Goal: Transaction & Acquisition: Book appointment/travel/reservation

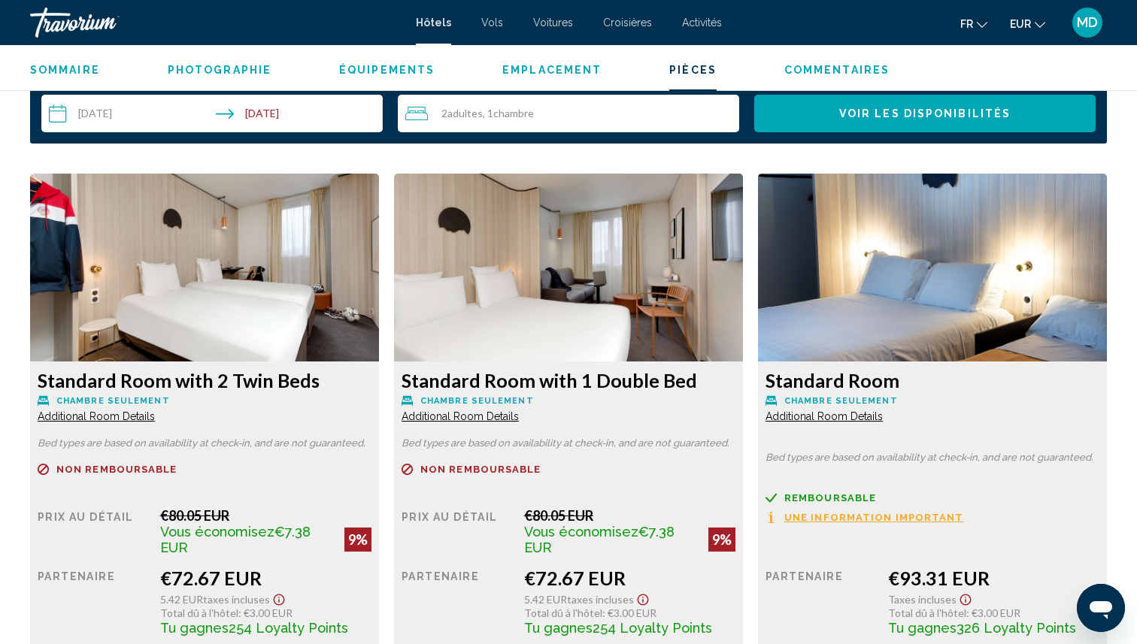
scroll to position [1971, 0]
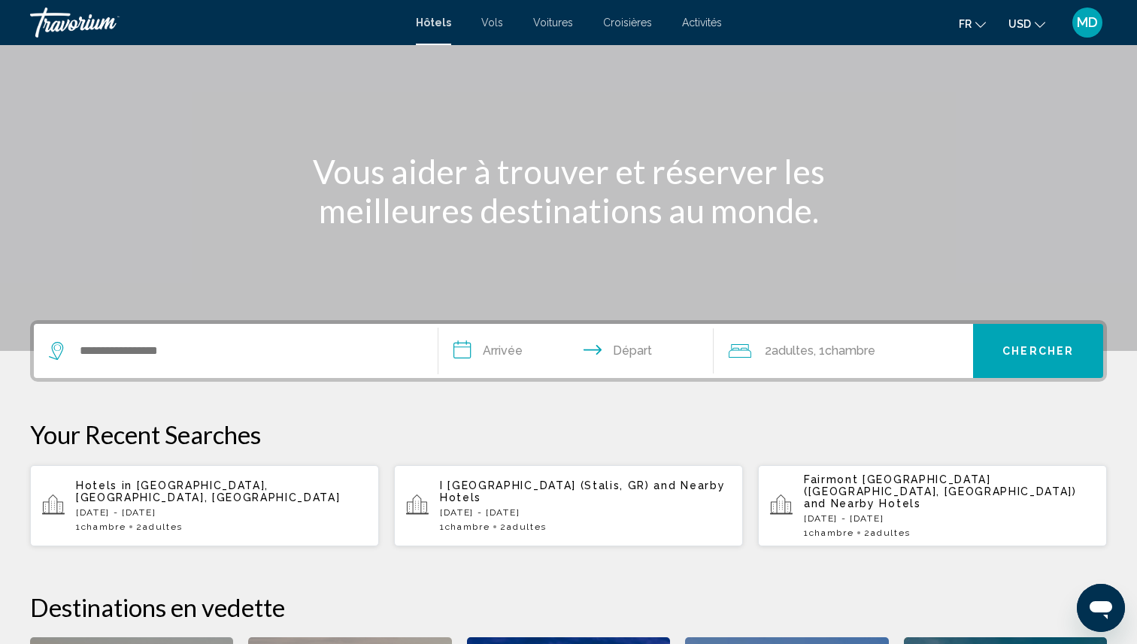
scroll to position [112, 0]
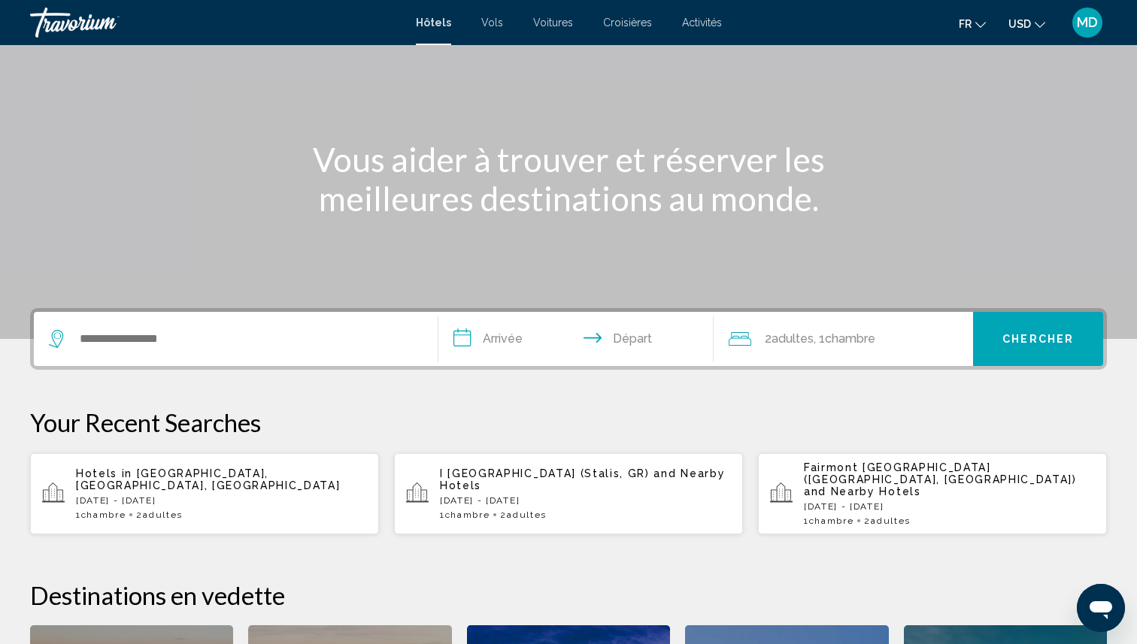
click at [205, 487] on div "Hotels in [GEOGRAPHIC_DATA], [GEOGRAPHIC_DATA], [GEOGRAPHIC_DATA] [DATE] - [DAT…" at bounding box center [221, 494] width 291 height 53
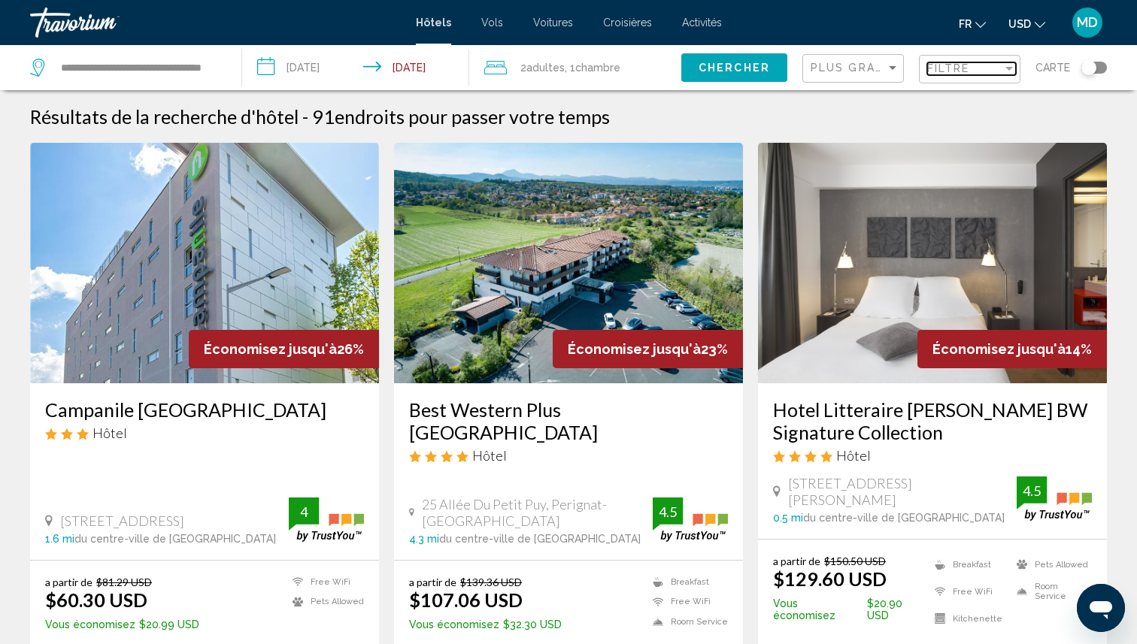
click at [989, 73] on div "Filtre" at bounding box center [964, 68] width 75 height 12
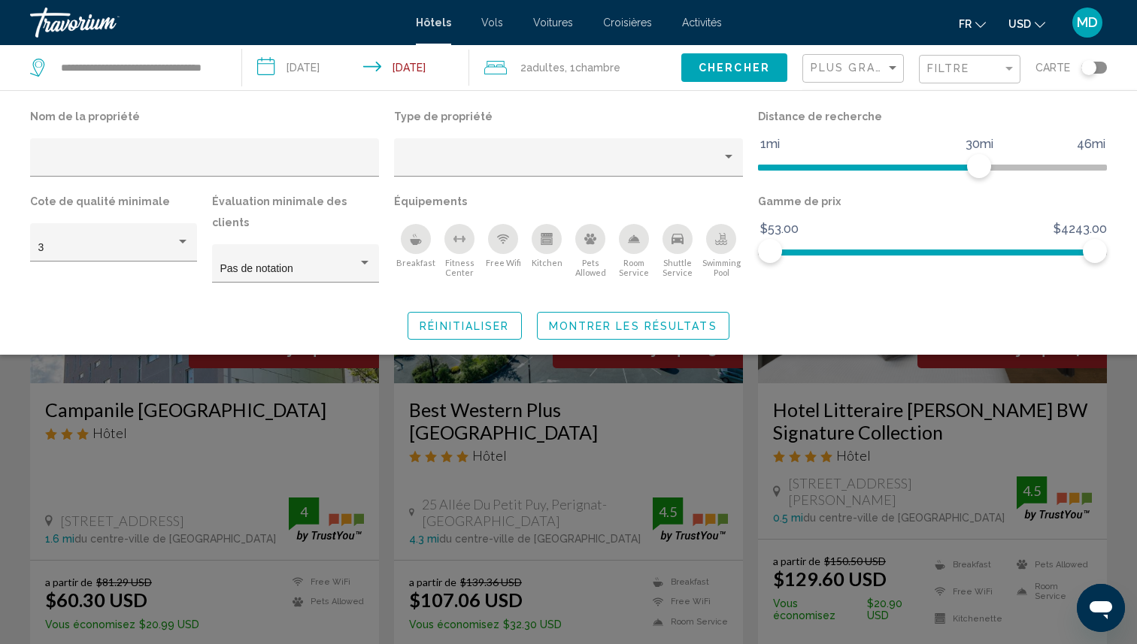
click at [721, 241] on icon "Swimming Pool" at bounding box center [721, 239] width 12 height 12
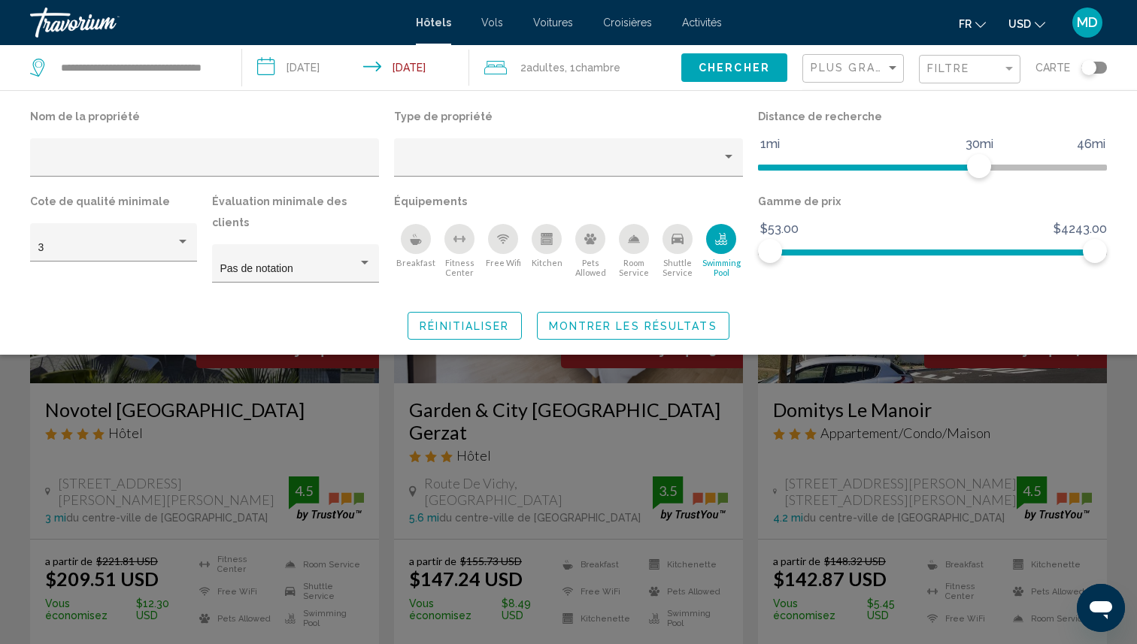
click at [687, 314] on button "Montrer les résultats" at bounding box center [633, 326] width 192 height 28
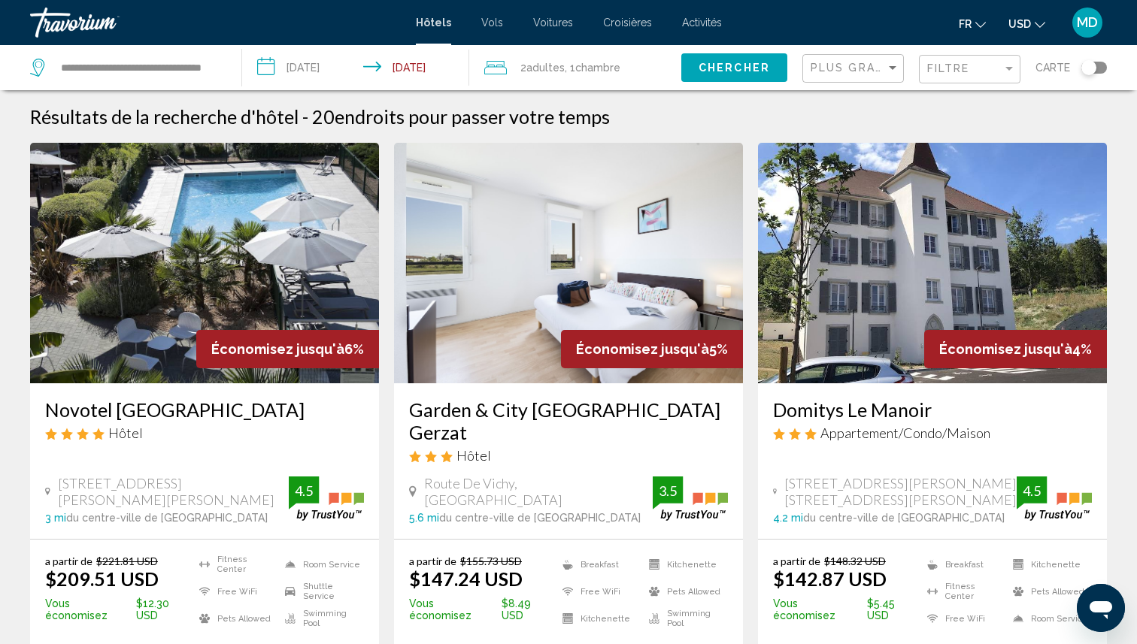
click at [967, 76] on div "Filtre" at bounding box center [971, 70] width 89 height 28
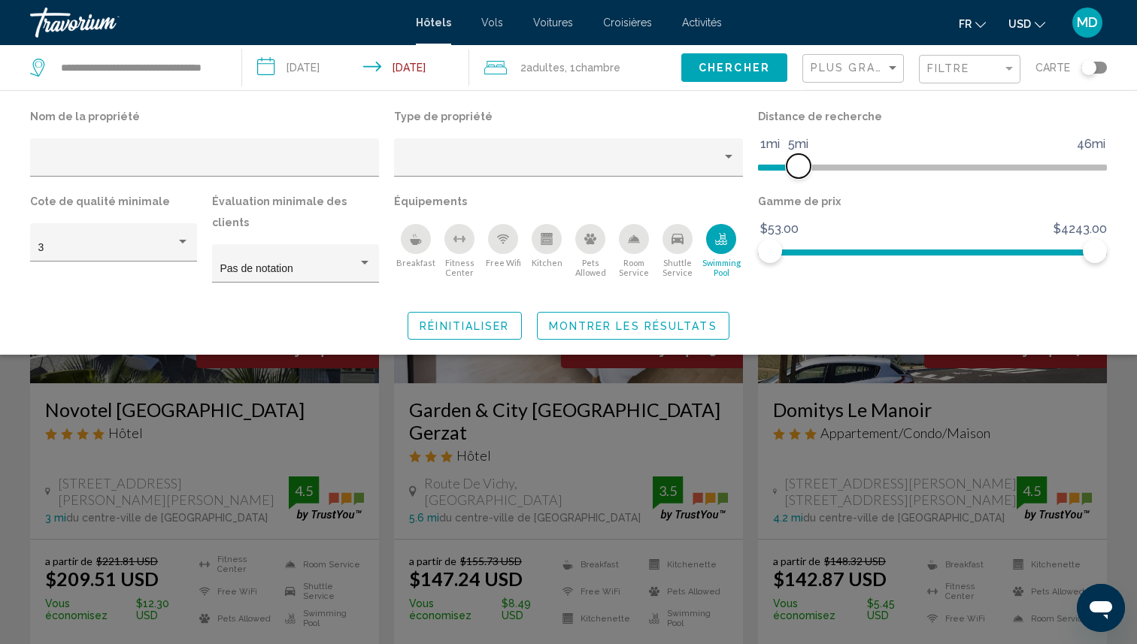
drag, startPoint x: 982, startPoint y: 159, endPoint x: 800, endPoint y: 165, distance: 182.0
click at [799, 165] on span "Hotel Filters" at bounding box center [799, 166] width 24 height 24
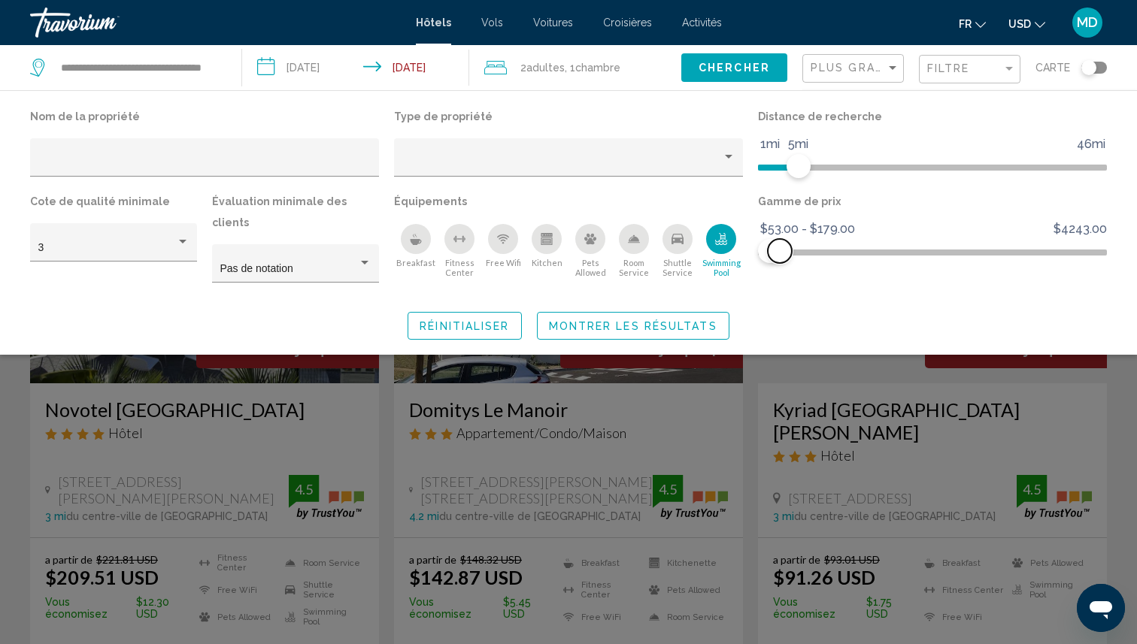
drag, startPoint x: 1099, startPoint y: 251, endPoint x: 780, endPoint y: 265, distance: 319.1
click at [780, 265] on div "Gamme de prix $53.00 $4243.00 $53.00 $179.00 $53.00 - $179.00" at bounding box center [932, 244] width 364 height 106
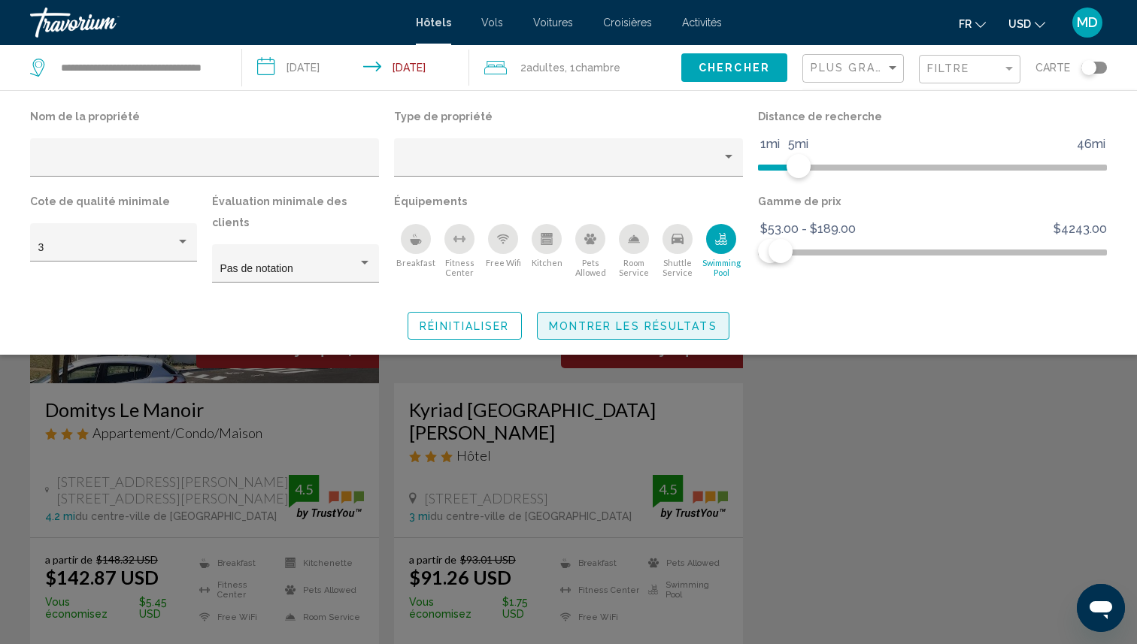
click at [690, 320] on button "Montrer les résultats" at bounding box center [633, 326] width 192 height 28
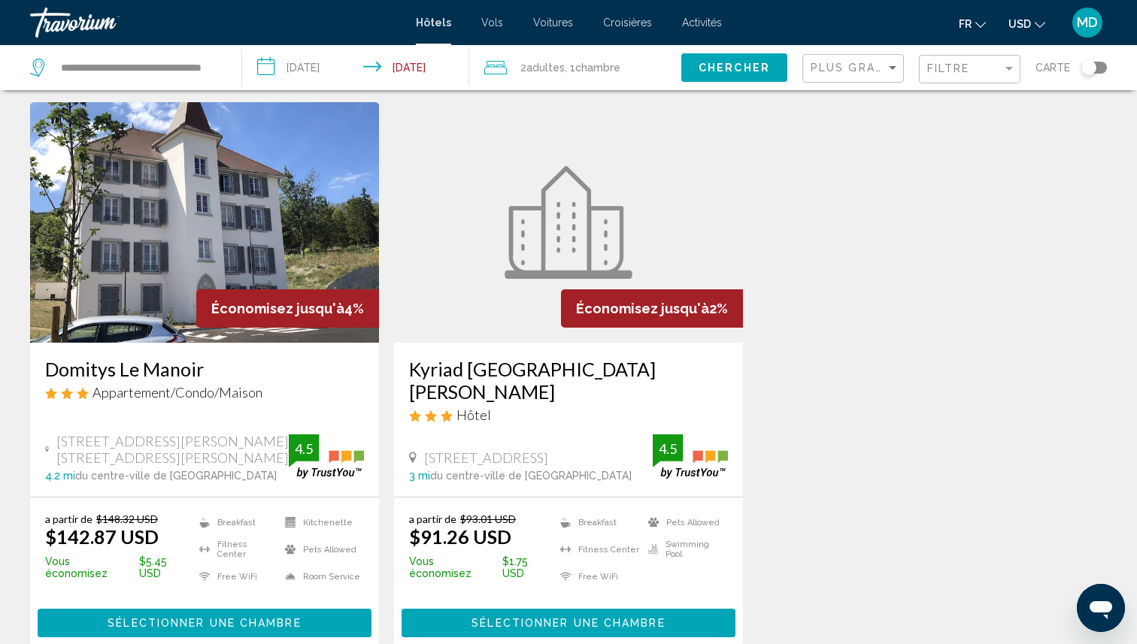
scroll to position [42, 0]
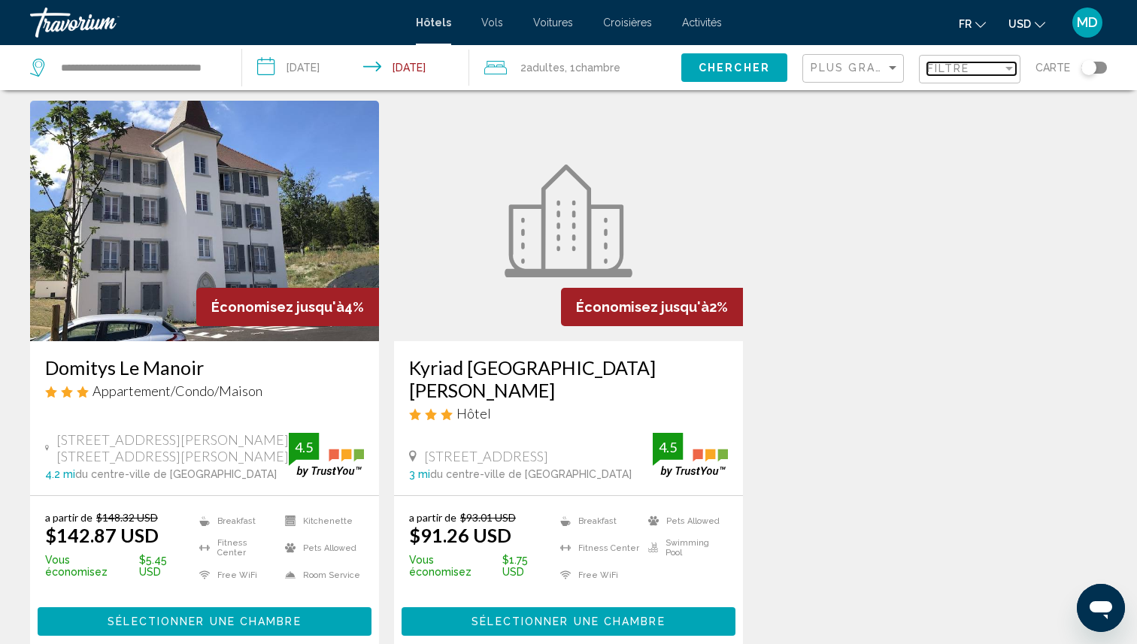
click at [940, 64] on span "Filtre" at bounding box center [948, 68] width 43 height 12
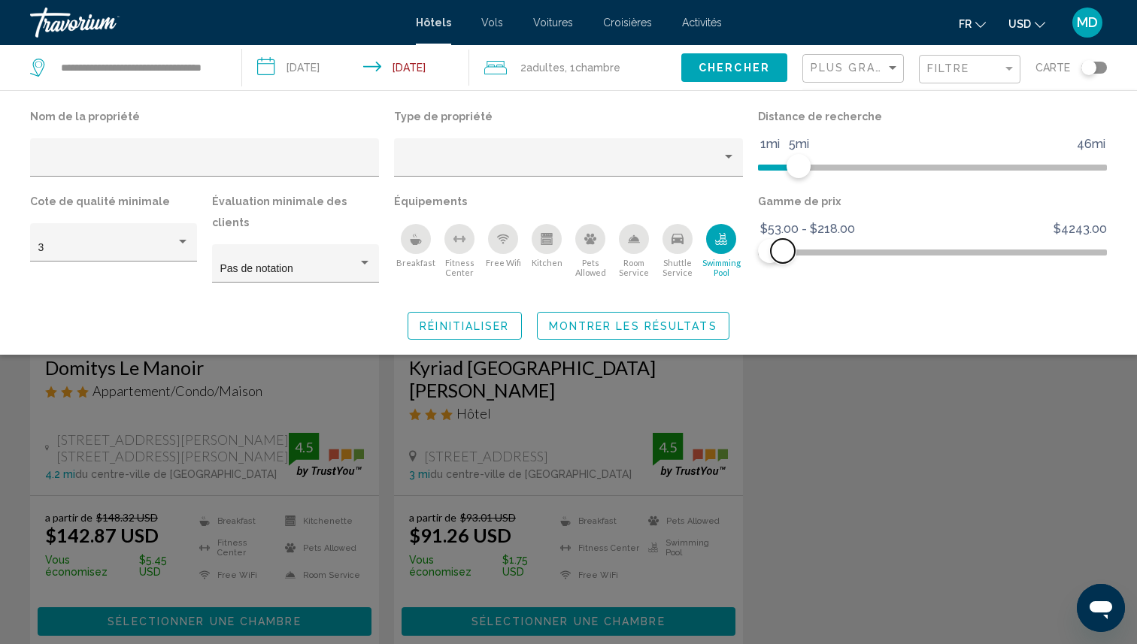
click at [783, 253] on span "Hotel Filters" at bounding box center [783, 251] width 24 height 24
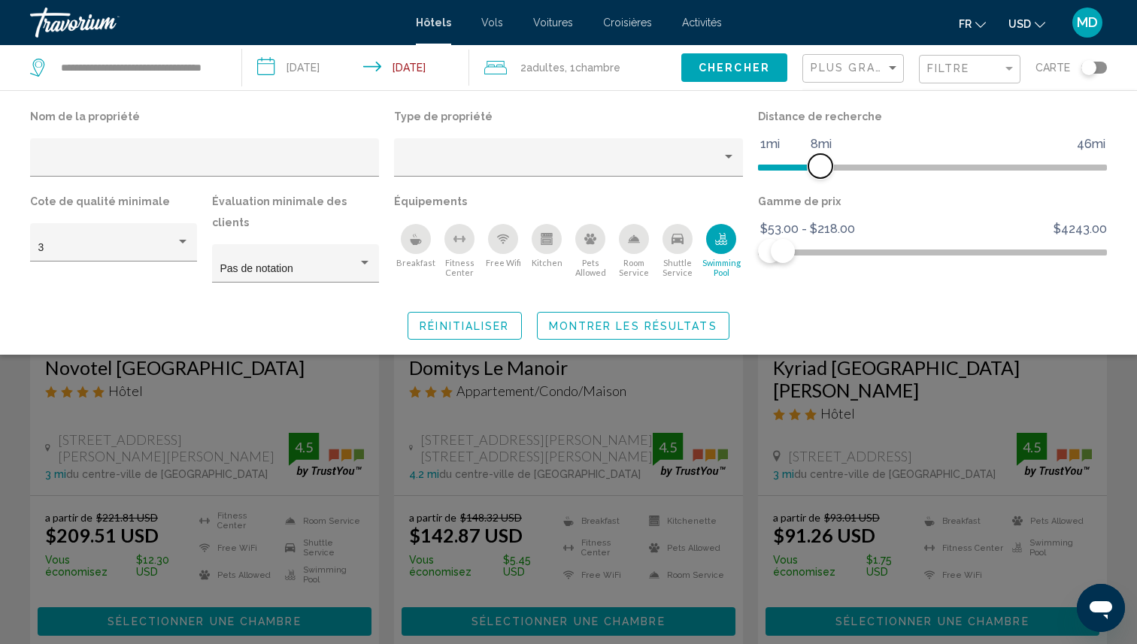
drag, startPoint x: 802, startPoint y: 165, endPoint x: 820, endPoint y: 165, distance: 18.8
click at [820, 165] on span "Hotel Filters" at bounding box center [820, 166] width 24 height 24
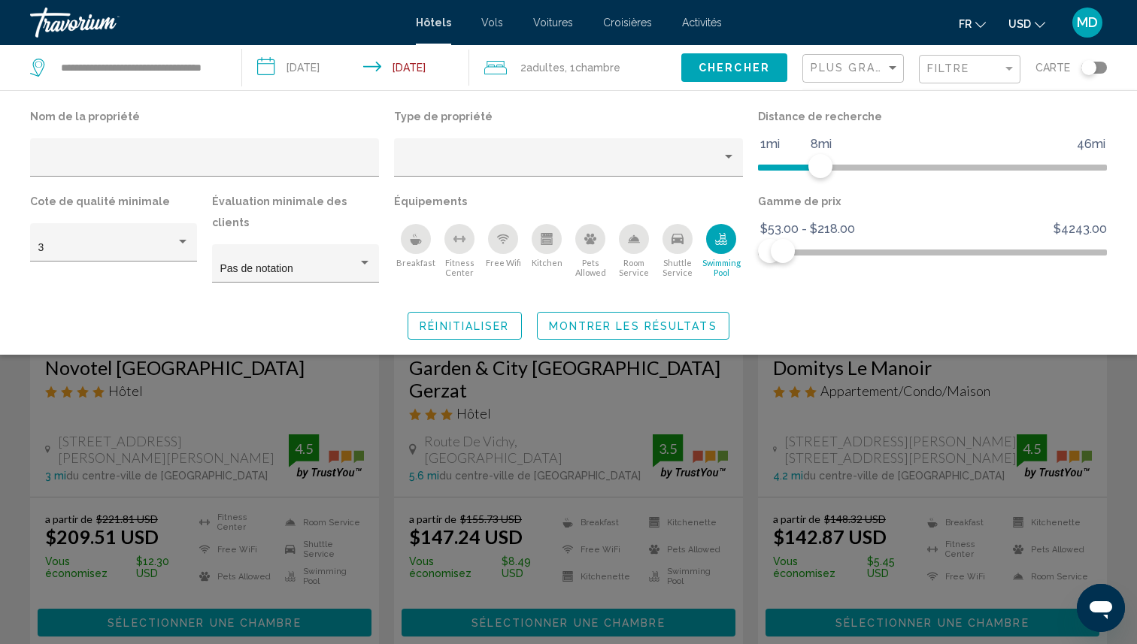
click at [979, 384] on div "Search widget" at bounding box center [568, 435] width 1137 height 419
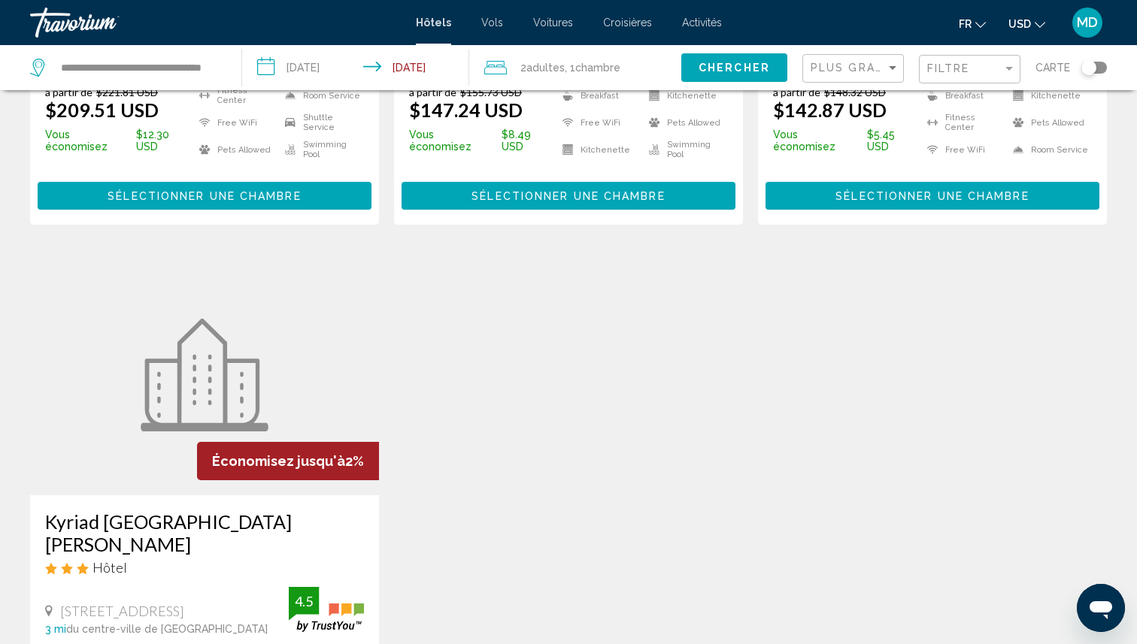
scroll to position [497, 0]
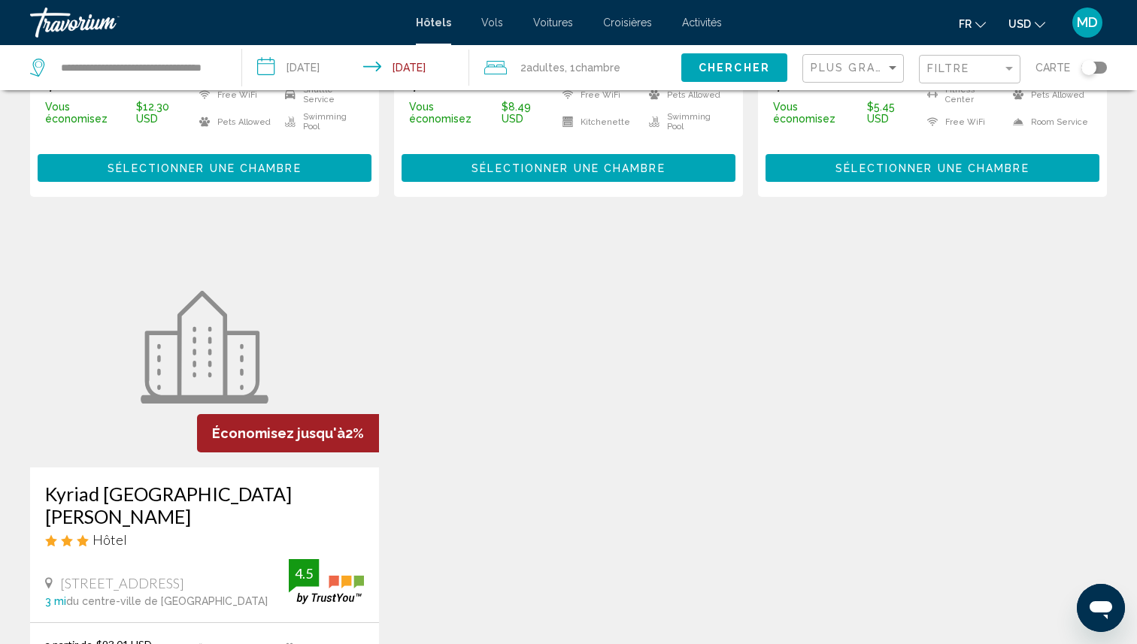
click at [1013, 24] on span "USD" at bounding box center [1019, 24] width 23 height 12
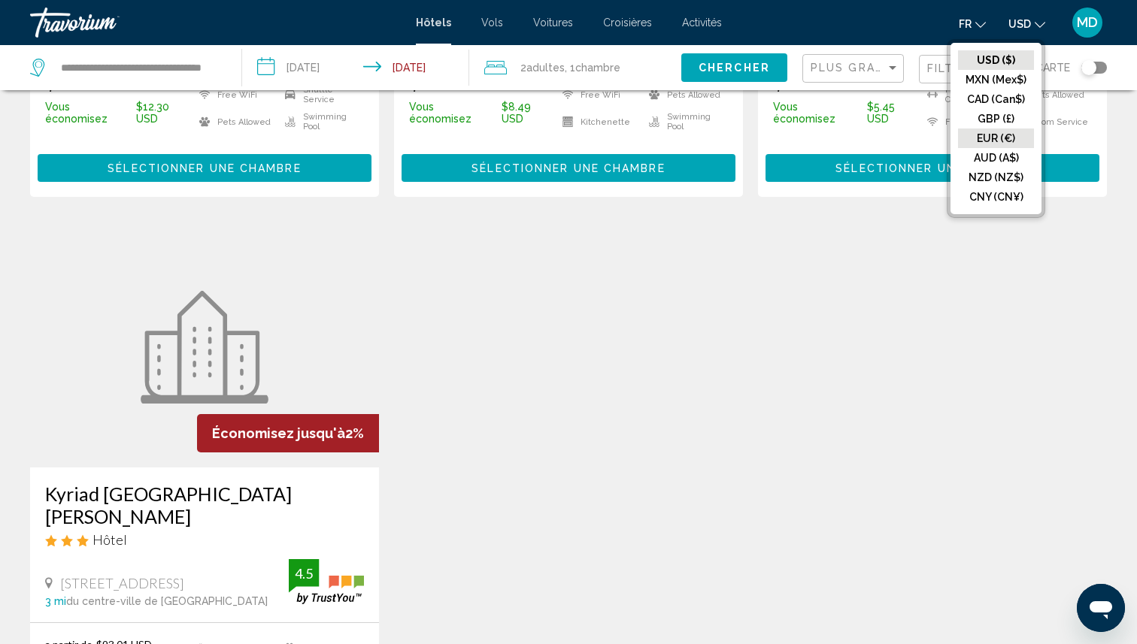
click at [1004, 135] on button "EUR (€)" at bounding box center [996, 139] width 76 height 20
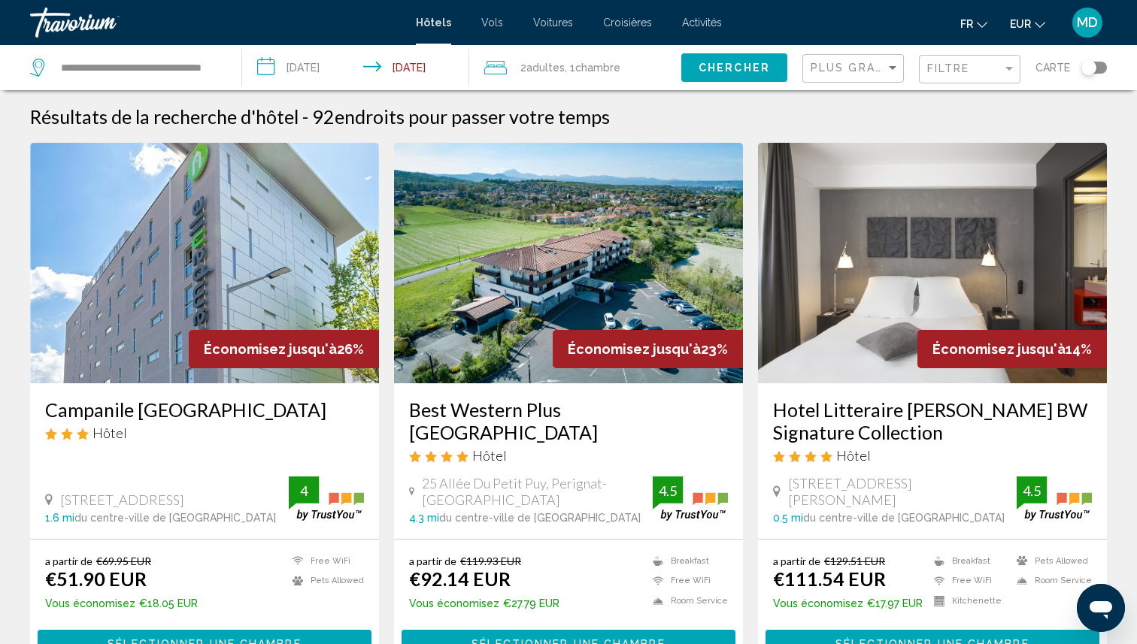
click at [983, 77] on div "Filtre" at bounding box center [971, 70] width 89 height 28
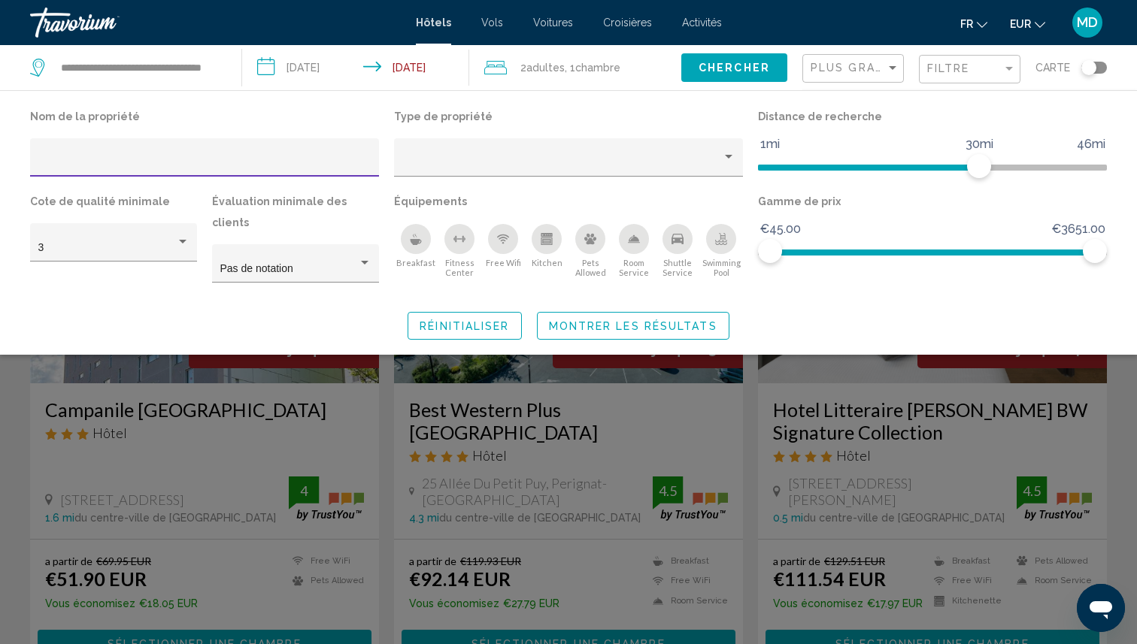
click at [719, 245] on icon "Swimming Pool" at bounding box center [721, 239] width 12 height 12
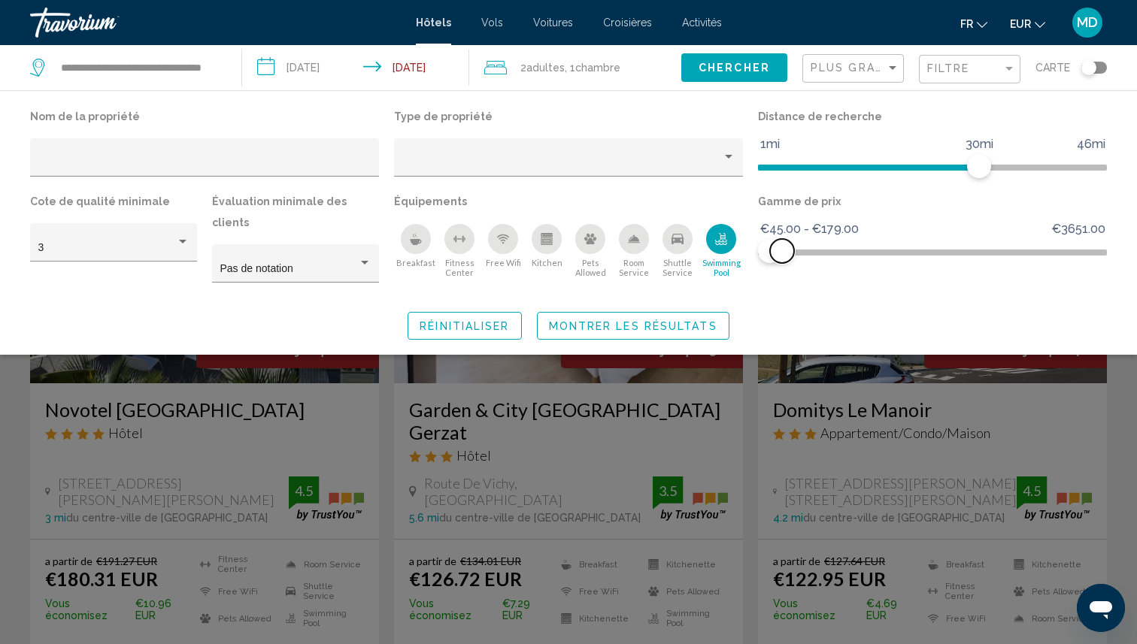
drag, startPoint x: 1089, startPoint y: 253, endPoint x: 782, endPoint y: 224, distance: 308.1
click at [782, 250] on ngx-slider "€45.00 €3651.00 €45.00 €179.00 €45.00 - €179.00" at bounding box center [932, 251] width 349 height 3
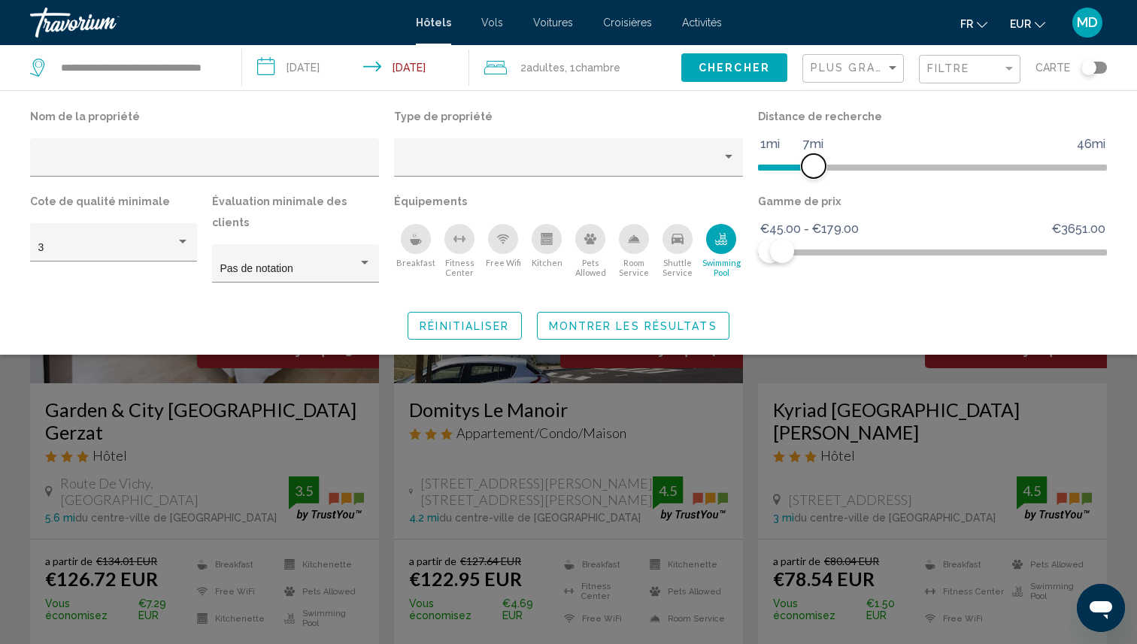
drag, startPoint x: 984, startPoint y: 160, endPoint x: 817, endPoint y: 158, distance: 166.9
click at [817, 158] on span "Hotel Filters" at bounding box center [814, 166] width 24 height 24
click at [674, 312] on button "Montrer les résultats" at bounding box center [633, 326] width 192 height 28
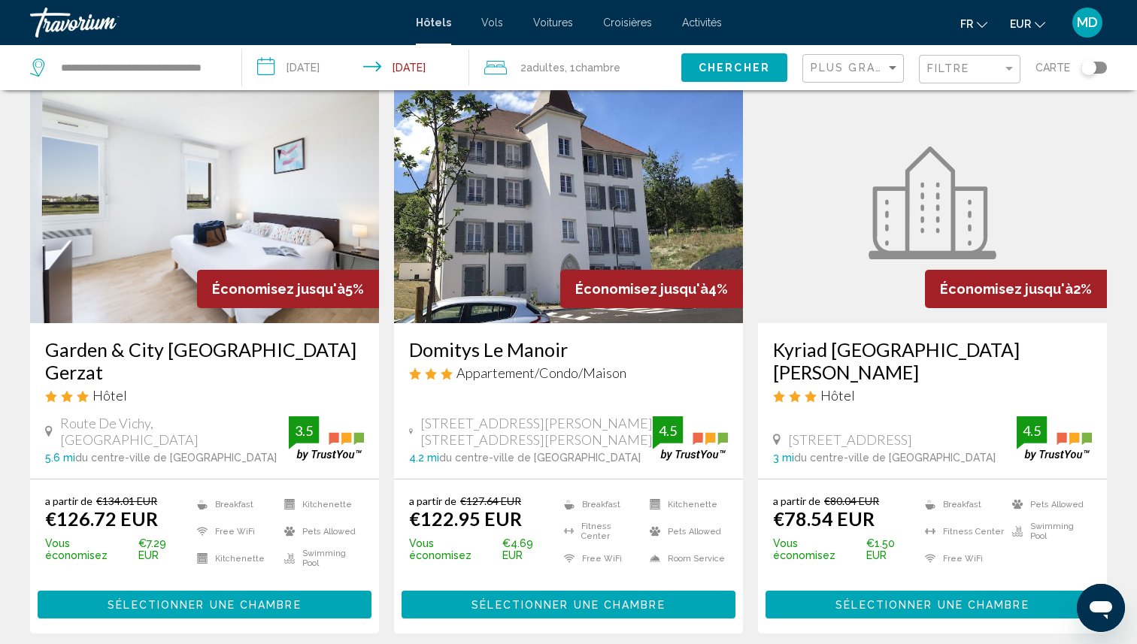
scroll to position [64, 0]
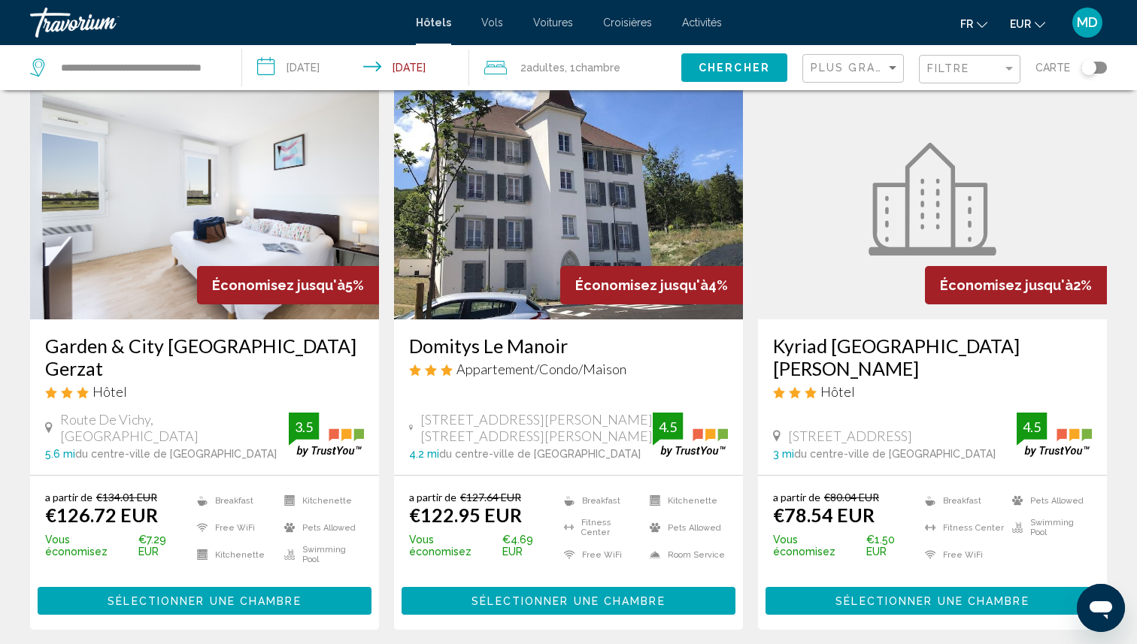
click at [250, 347] on h3 "Garden & City Clermont Ferrand Gerzat" at bounding box center [204, 357] width 319 height 45
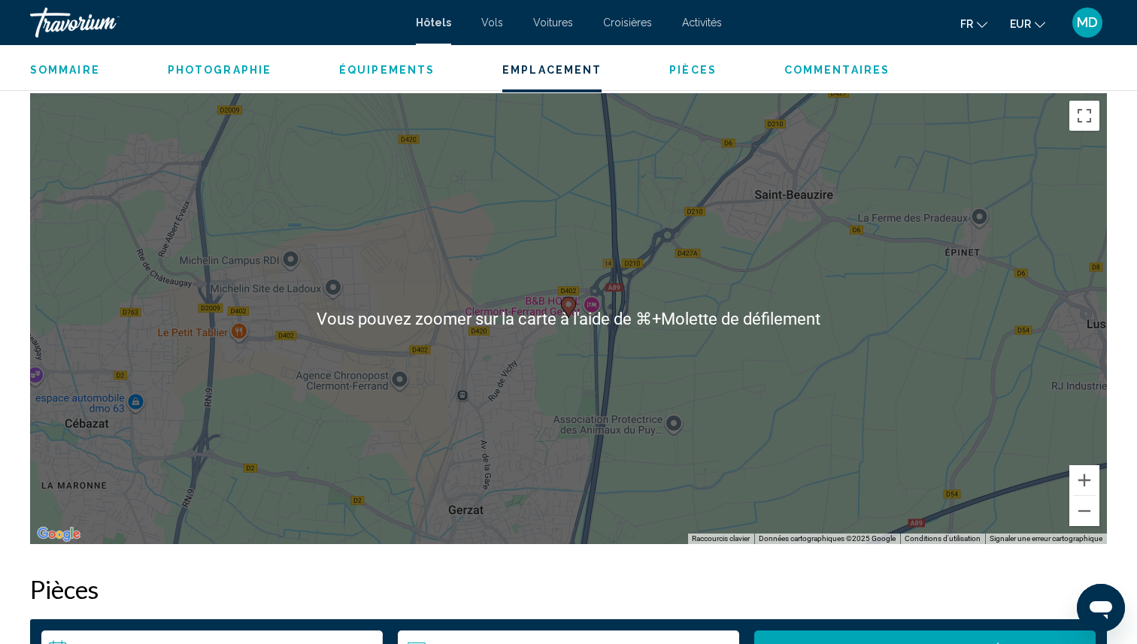
scroll to position [1425, 0]
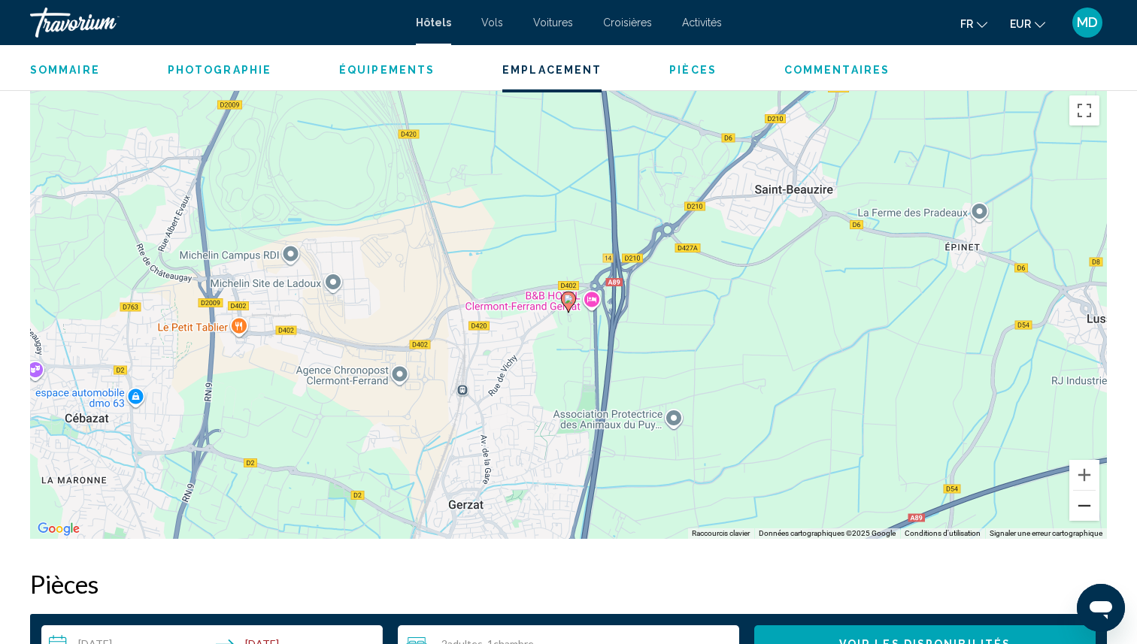
click at [1080, 507] on button "Zoom arrière" at bounding box center [1084, 506] width 30 height 30
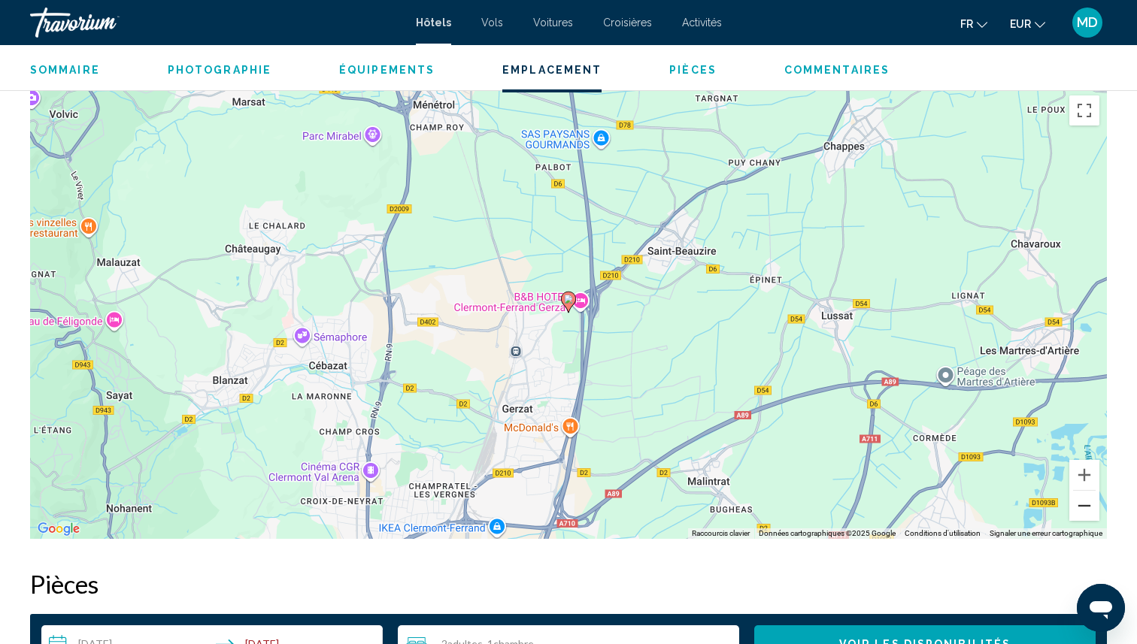
click at [1080, 507] on button "Zoom arrière" at bounding box center [1084, 506] width 30 height 30
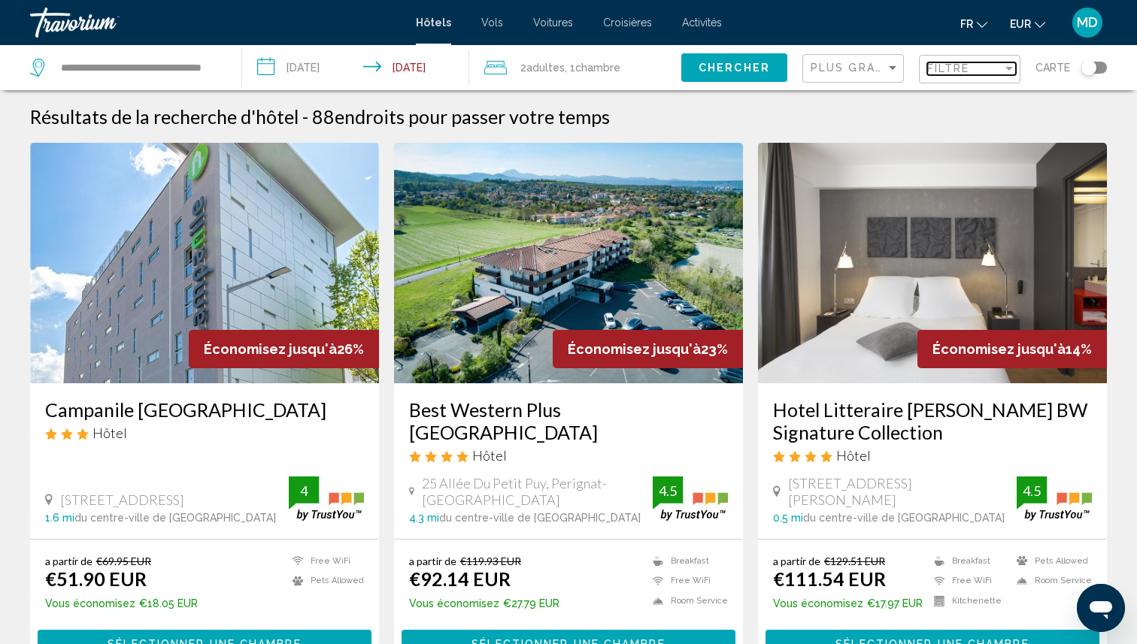
click at [944, 64] on span "Filtre" at bounding box center [948, 68] width 43 height 12
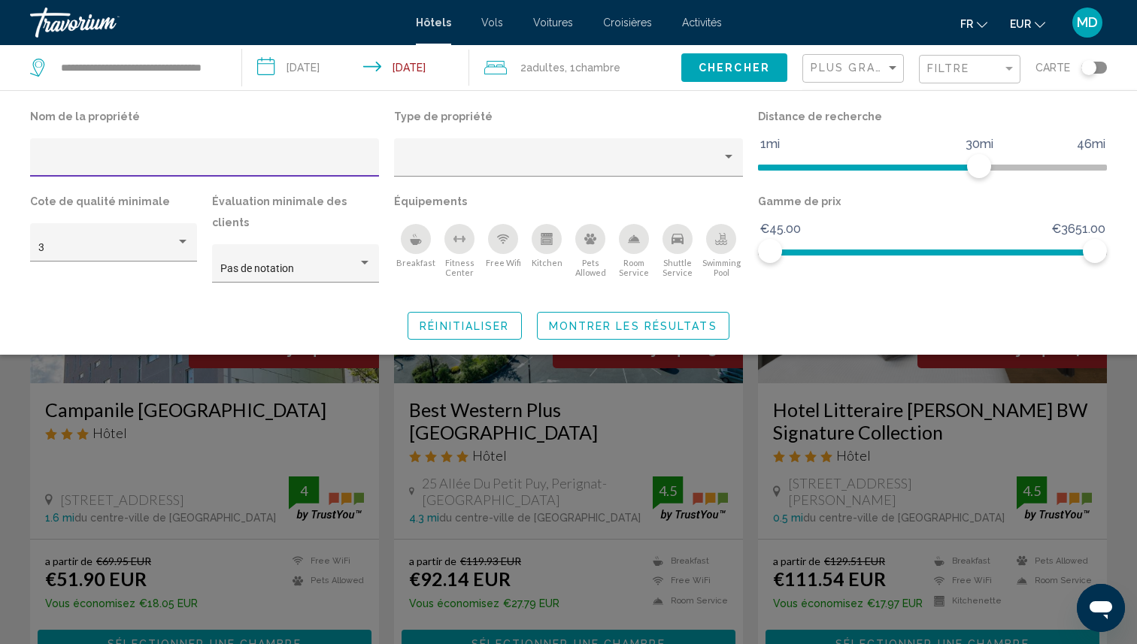
click at [717, 241] on icon "Swimming Pool" at bounding box center [721, 239] width 12 height 12
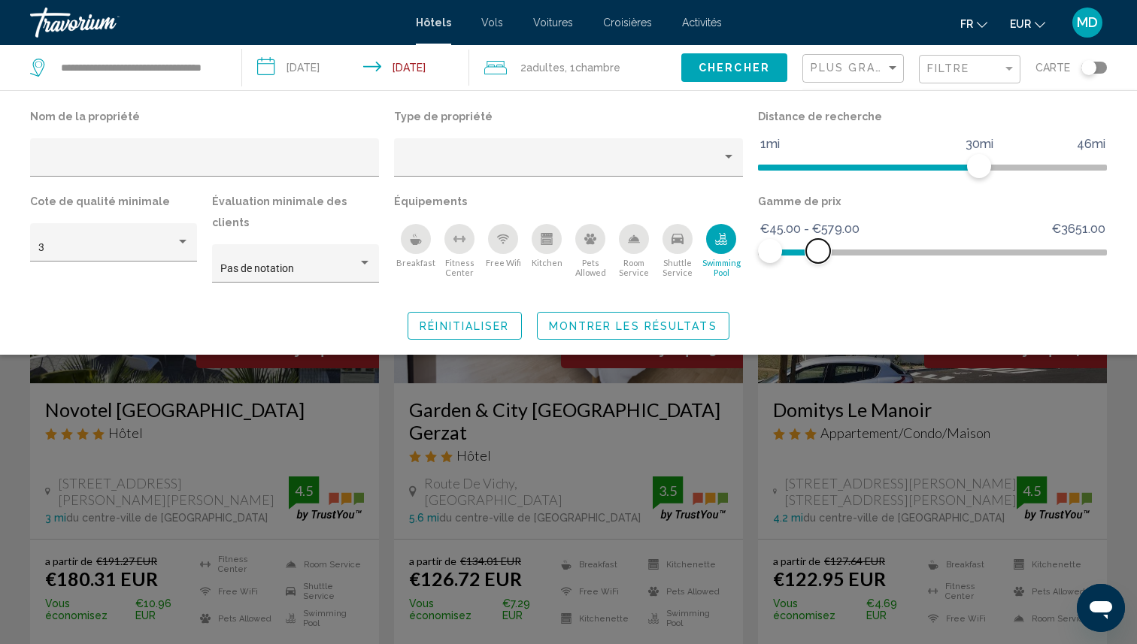
drag, startPoint x: 1091, startPoint y: 242, endPoint x: 814, endPoint y: 257, distance: 277.1
click at [814, 257] on span "Hotel Filters" at bounding box center [818, 251] width 24 height 24
drag, startPoint x: 971, startPoint y: 171, endPoint x: 825, endPoint y: 166, distance: 146.7
click at [825, 166] on span "Hotel Filters" at bounding box center [828, 166] width 24 height 24
drag, startPoint x: 819, startPoint y: 244, endPoint x: 784, endPoint y: 245, distance: 34.6
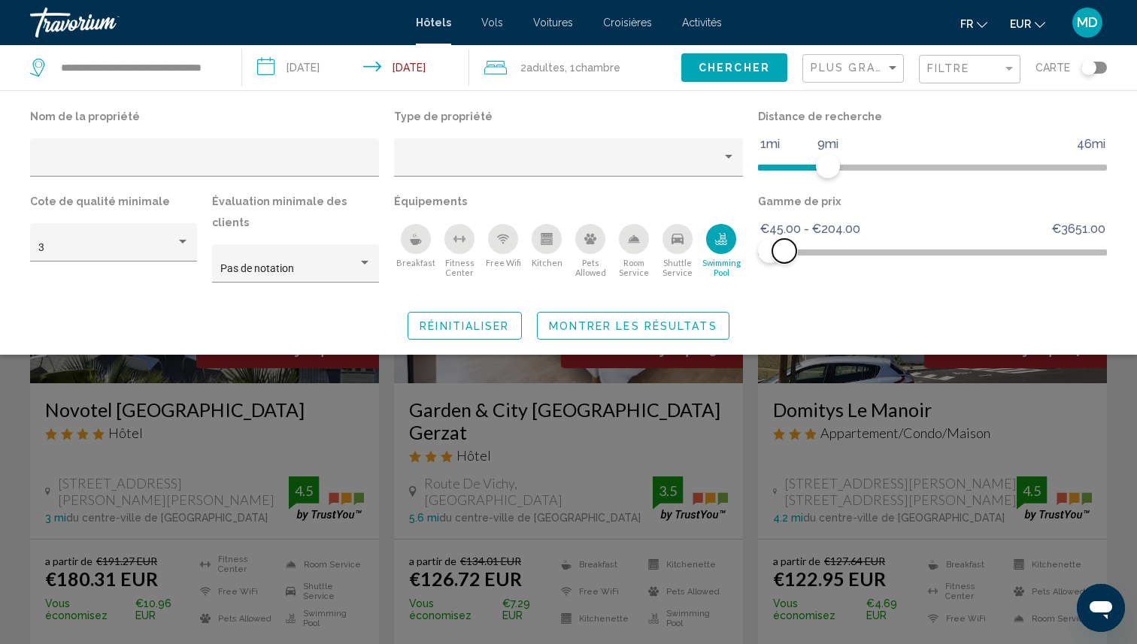
click at [784, 245] on span "Hotel Filters" at bounding box center [784, 251] width 24 height 24
click at [702, 320] on span "Montrer les résultats" at bounding box center [633, 326] width 168 height 12
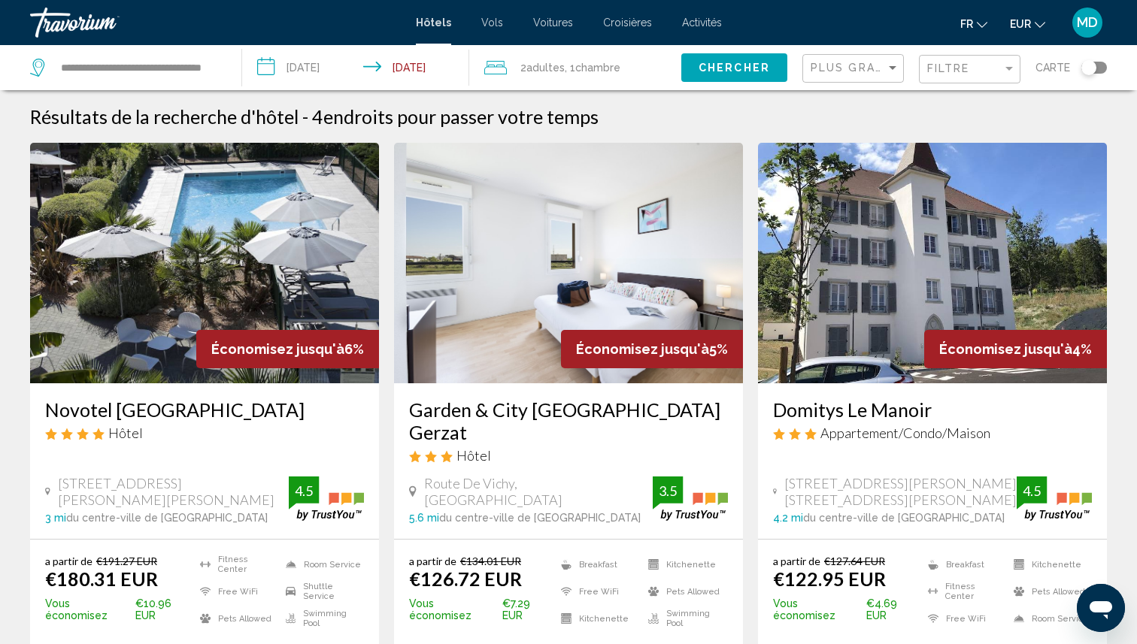
click at [1090, 68] on div "Toggle map" at bounding box center [1088, 67] width 15 height 15
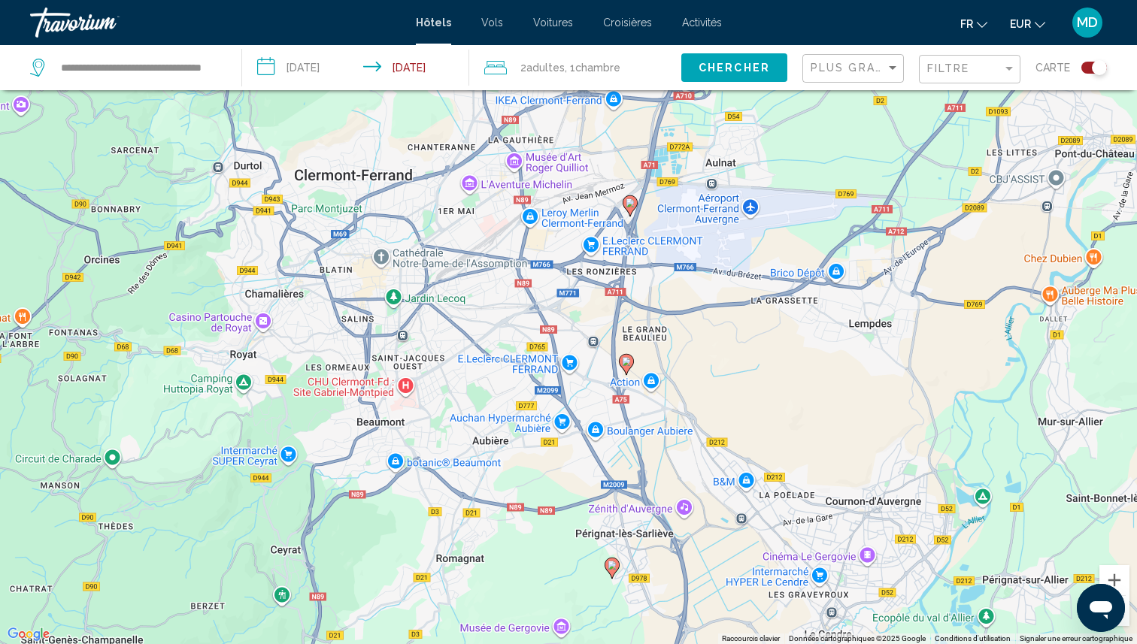
drag, startPoint x: 612, startPoint y: 334, endPoint x: 777, endPoint y: 226, distance: 197.1
click at [777, 226] on div "Pour activer le glissement avec le clavier, appuyez sur Alt+Entrée. Une fois ce…" at bounding box center [568, 322] width 1137 height 644
click at [628, 363] on image "Main content" at bounding box center [626, 361] width 9 height 9
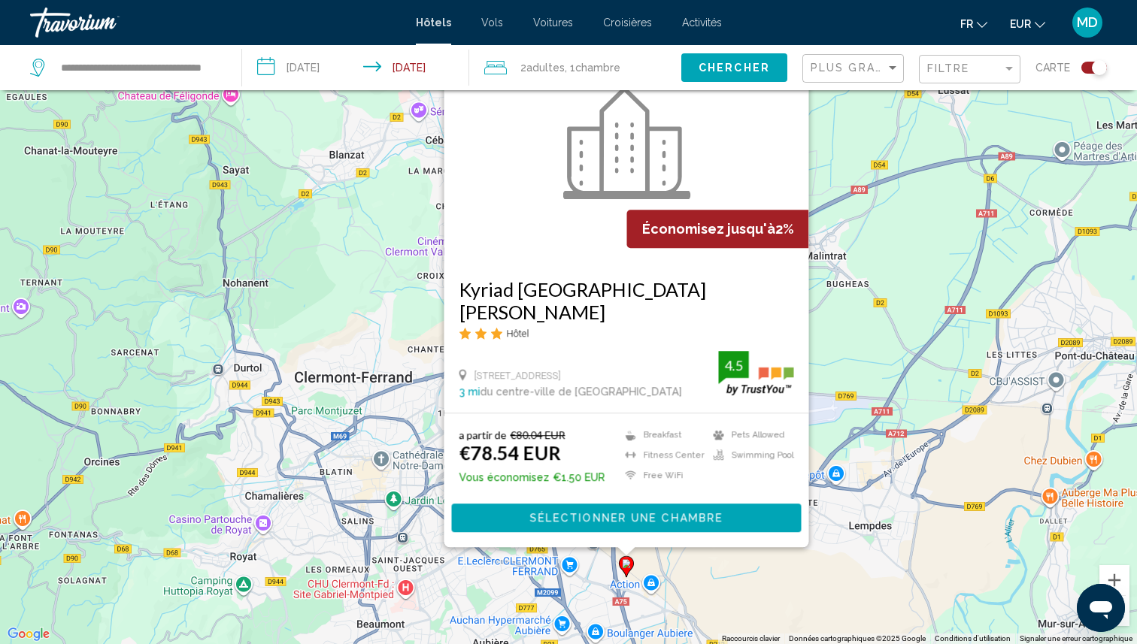
click at [925, 377] on div "Pour activer le glissement avec le clavier, appuyez sur Alt+Entrée. Une fois ce…" at bounding box center [568, 322] width 1137 height 644
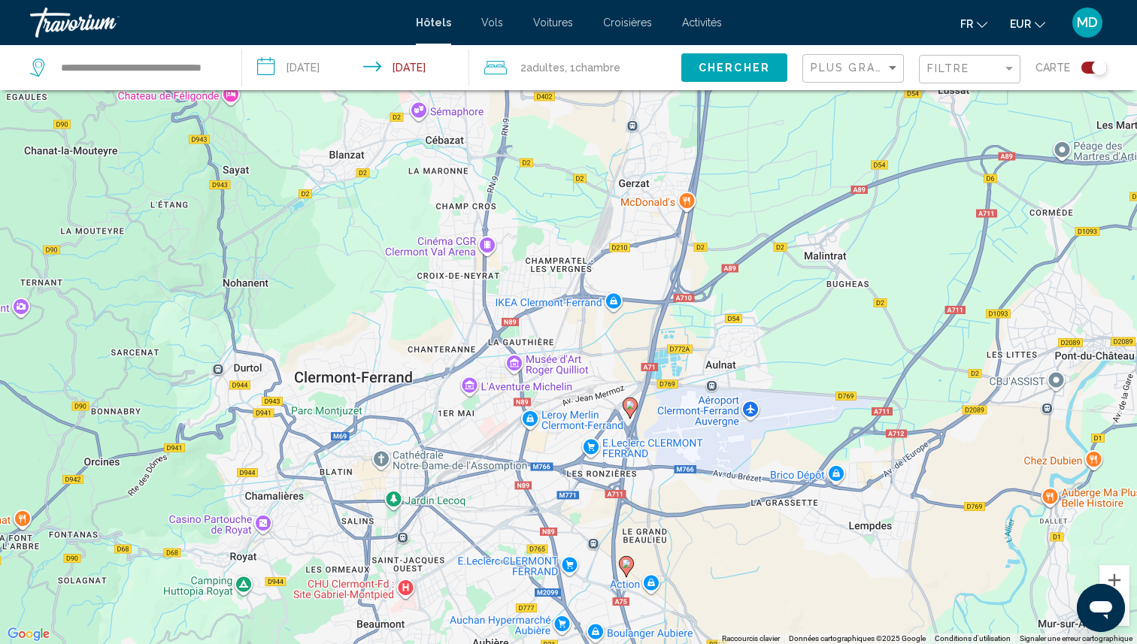
click at [631, 408] on image "Main content" at bounding box center [630, 405] width 9 height 9
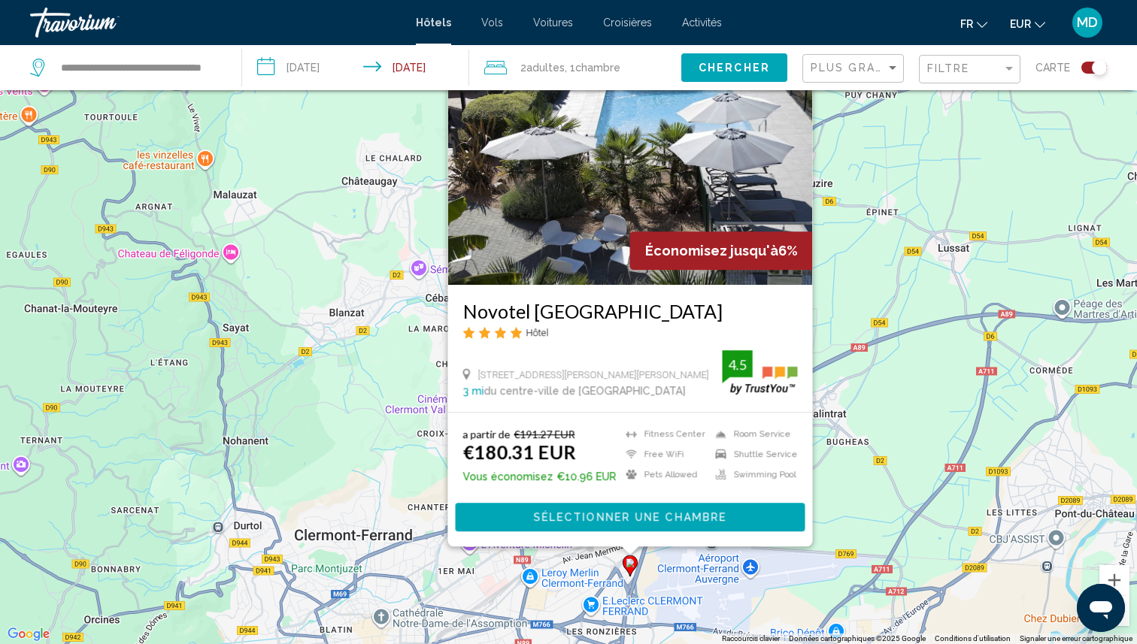
click at [912, 368] on div "Pour activer le glissement avec le clavier, appuyez sur Alt+Entrée. Une fois ce…" at bounding box center [568, 322] width 1137 height 644
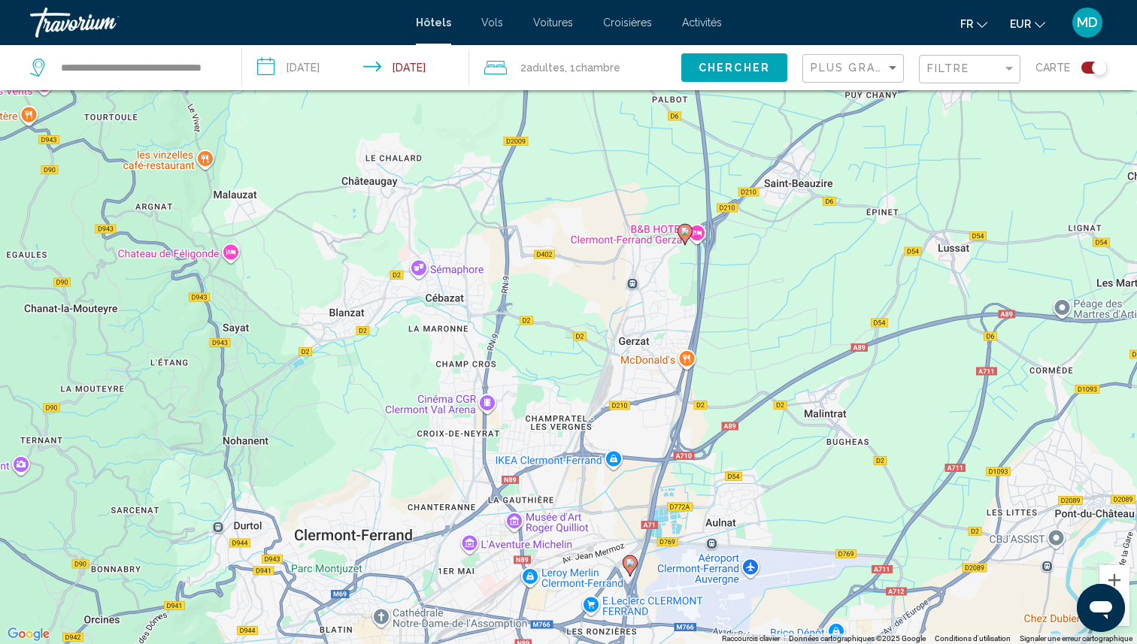
click at [687, 236] on icon "Main content" at bounding box center [685, 234] width 14 height 20
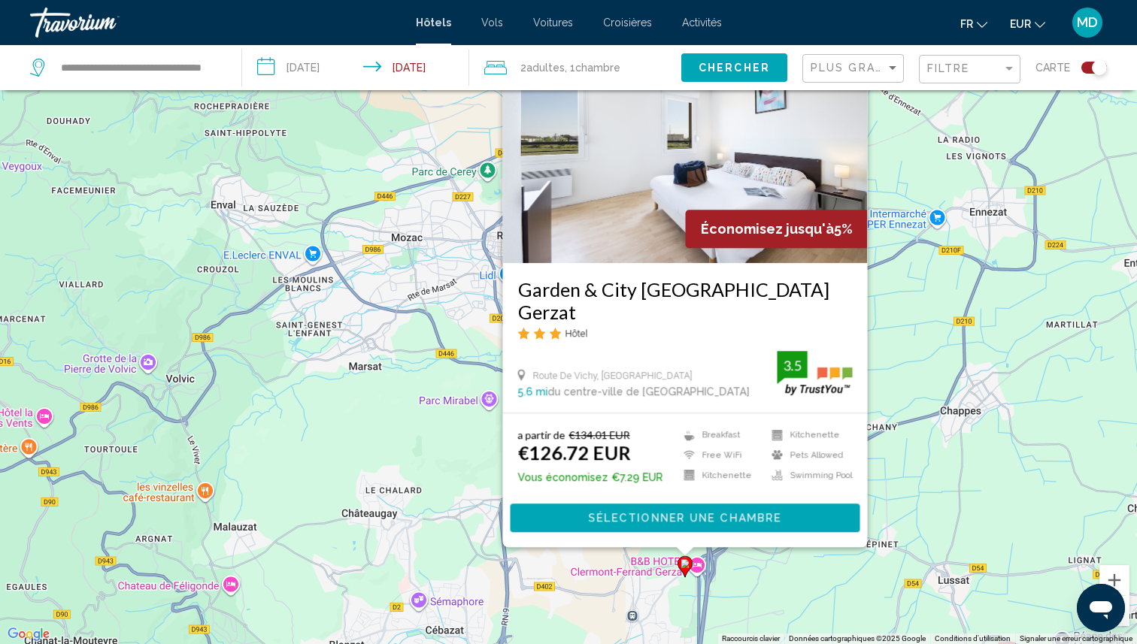
click at [932, 280] on div "Pour activer le glissement avec le clavier, appuyez sur Alt+Entrée. Une fois ce…" at bounding box center [568, 322] width 1137 height 644
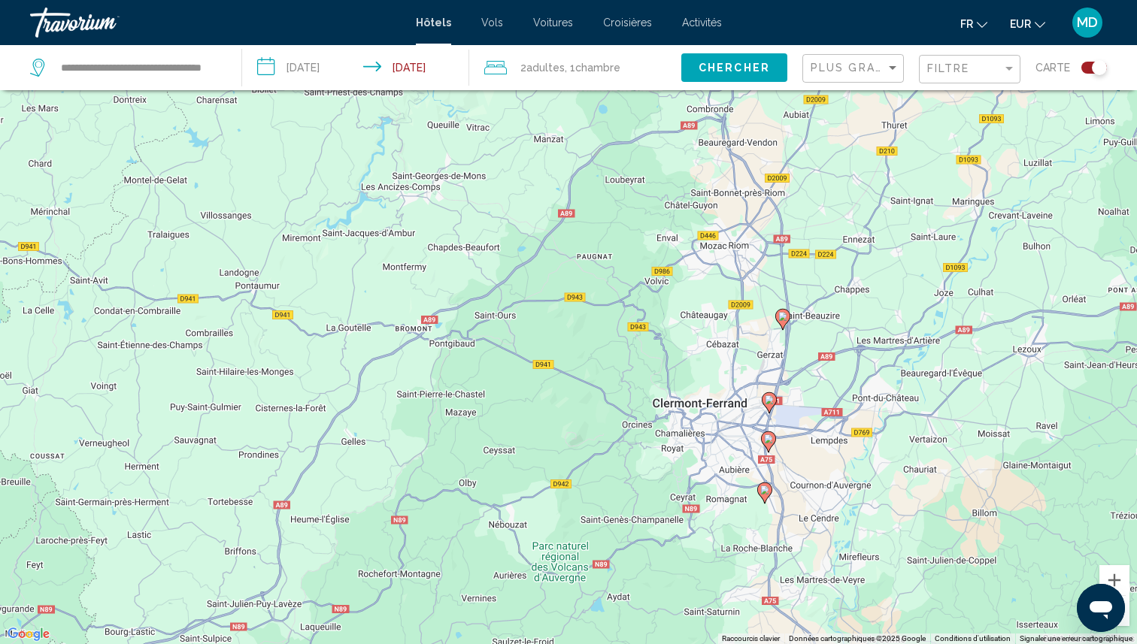
click at [765, 491] on image "Main content" at bounding box center [764, 490] width 9 height 9
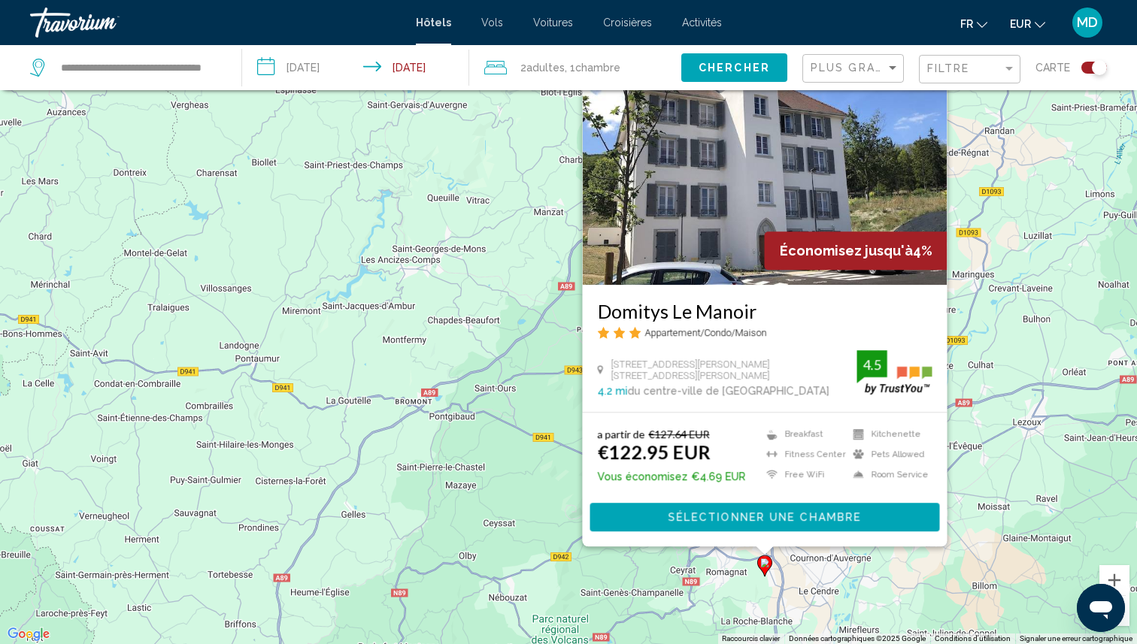
click at [905, 538] on div "a partir de €127.64 EUR €122.95 EUR Vous économisez €4.69 EUR Breakfast Fitness…" at bounding box center [765, 479] width 365 height 133
click at [999, 262] on div "Pour activer le glissement avec le clavier, appuyez sur Alt+Entrée. Une fois ce…" at bounding box center [568, 322] width 1137 height 644
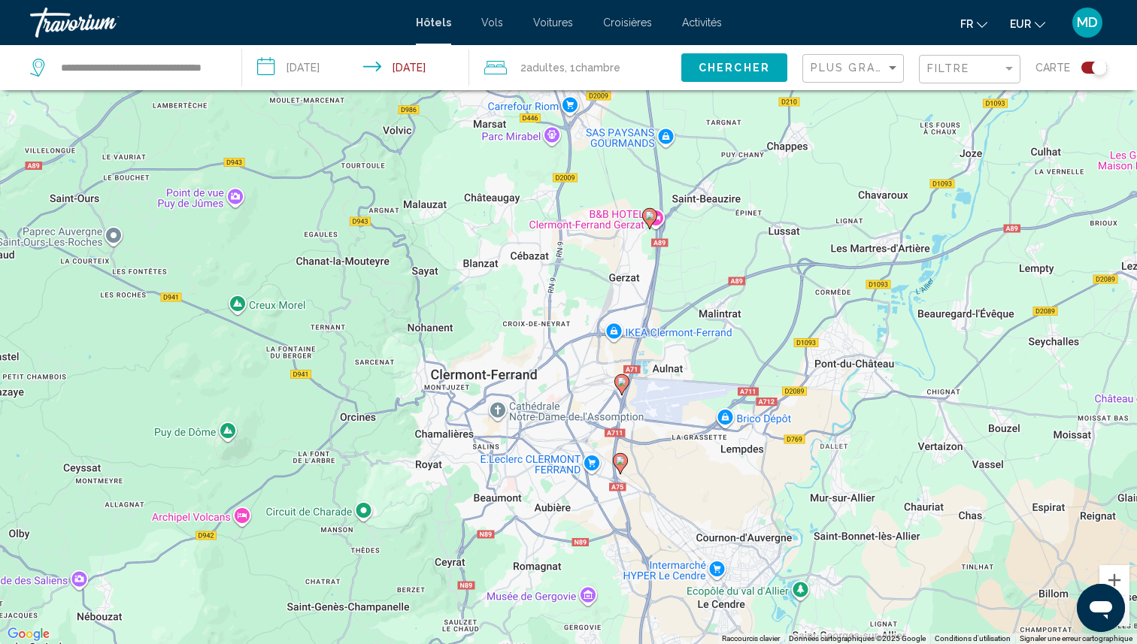
drag, startPoint x: 774, startPoint y: 417, endPoint x: 777, endPoint y: 138, distance: 279.0
click at [777, 138] on div "Pour activer le glissement avec le clavier, appuyez sur Alt+Entrée. Une fois ce…" at bounding box center [568, 322] width 1137 height 644
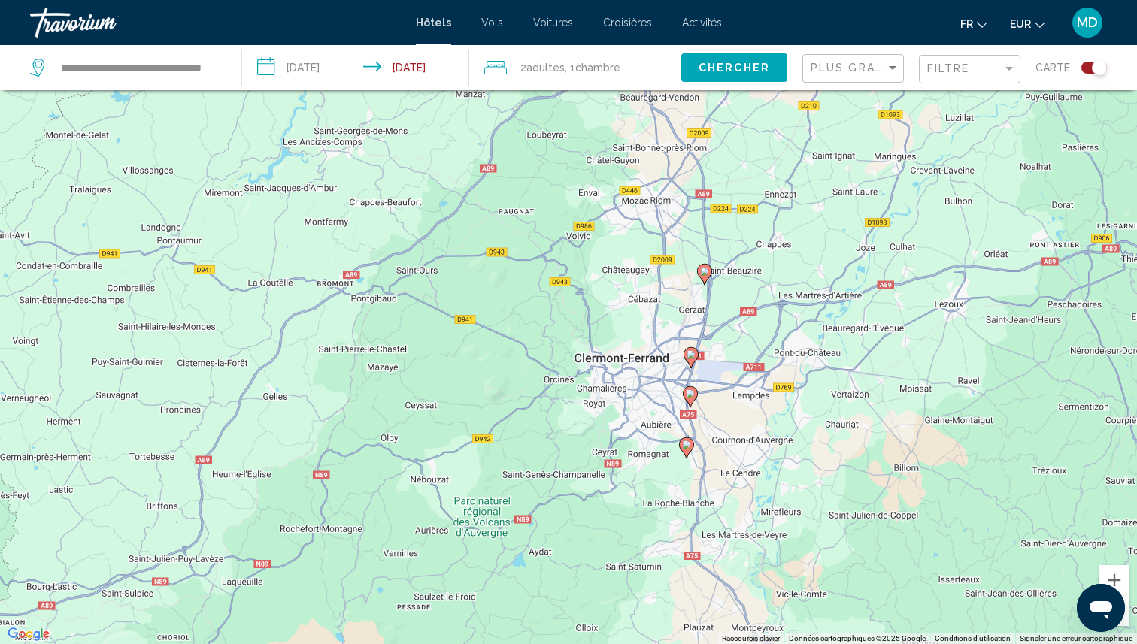
click at [708, 274] on image "Main content" at bounding box center [704, 271] width 9 height 9
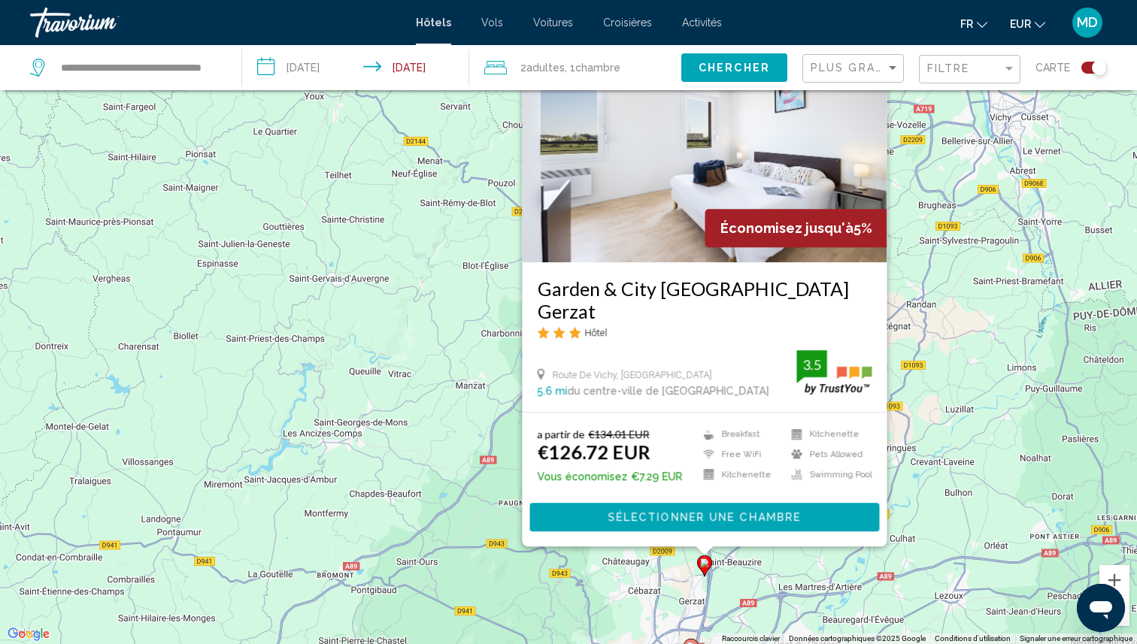
click at [956, 452] on div "Pour activer le glissement avec le clavier, appuyez sur Alt+Entrée. Une fois ce…" at bounding box center [568, 322] width 1137 height 644
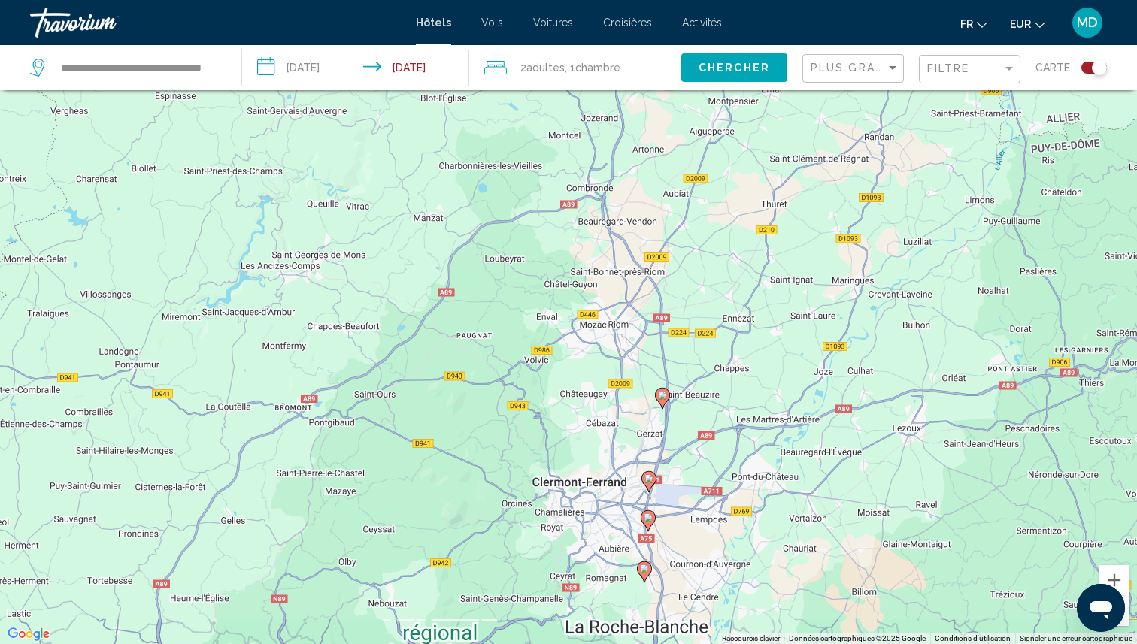
drag, startPoint x: 749, startPoint y: 523, endPoint x: 693, endPoint y: 291, distance: 238.2
click at [693, 291] on div "Pour activer le glissement avec le clavier, appuyez sur Alt+Entrée. Une fois ce…" at bounding box center [568, 322] width 1137 height 644
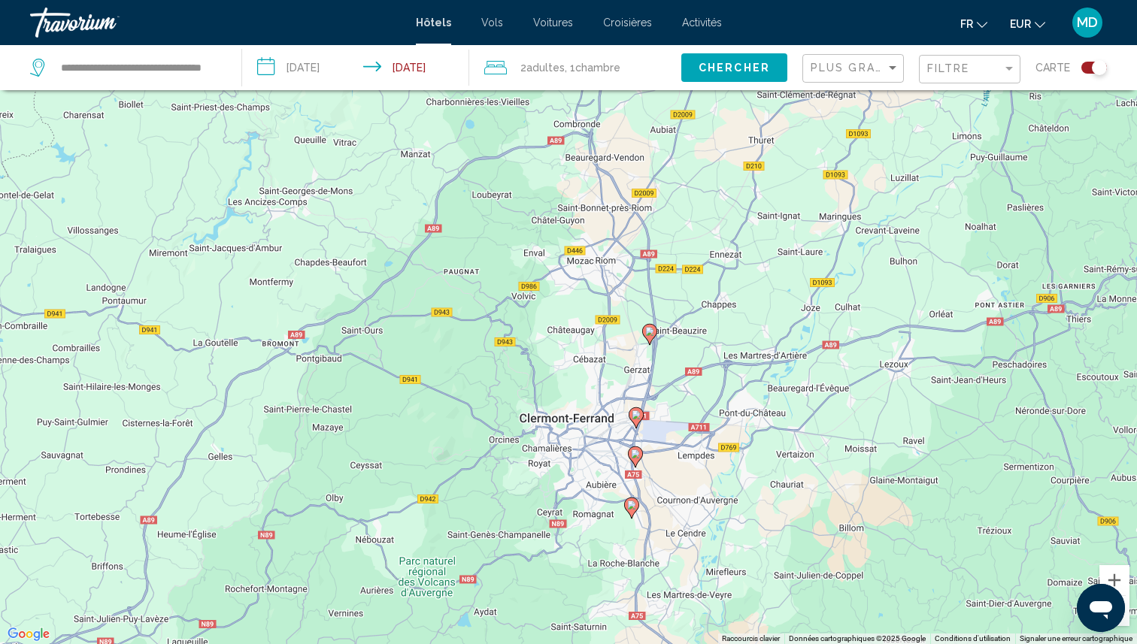
click at [638, 412] on image "Main content" at bounding box center [636, 415] width 9 height 9
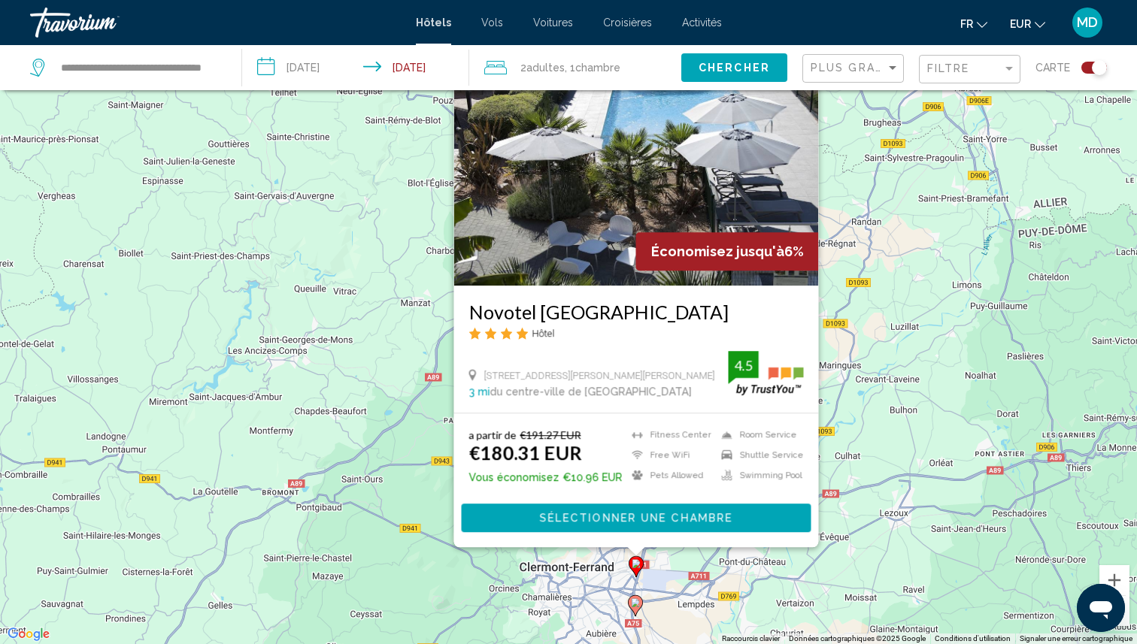
click at [664, 510] on button "Sélectionner une chambre" at bounding box center [637, 518] width 350 height 28
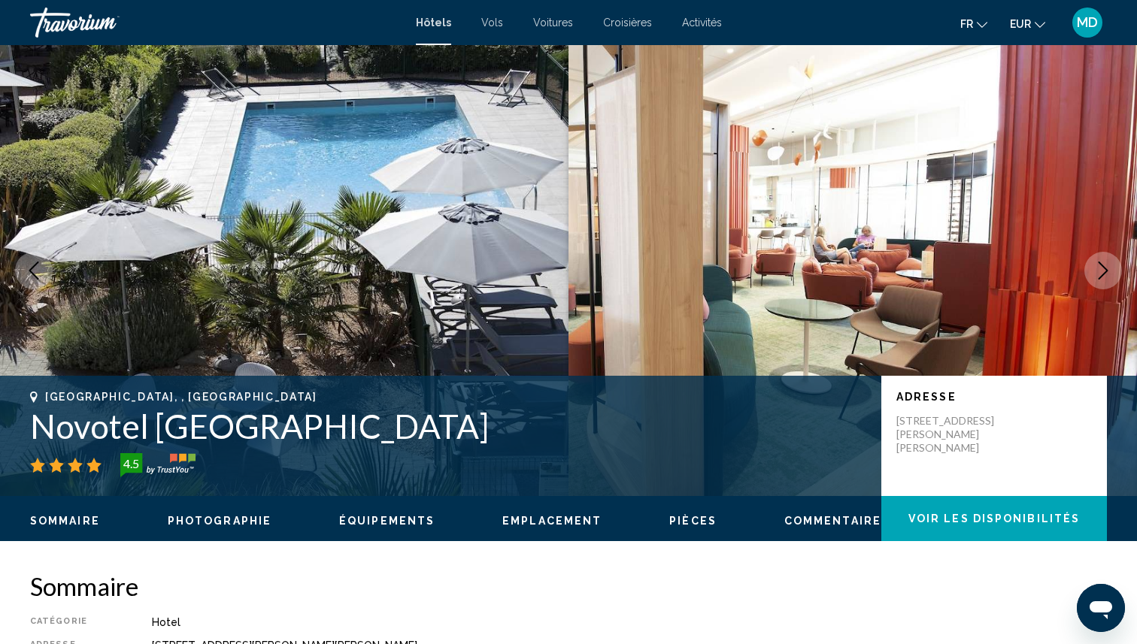
click at [1098, 265] on icon "Next image" at bounding box center [1103, 271] width 18 height 18
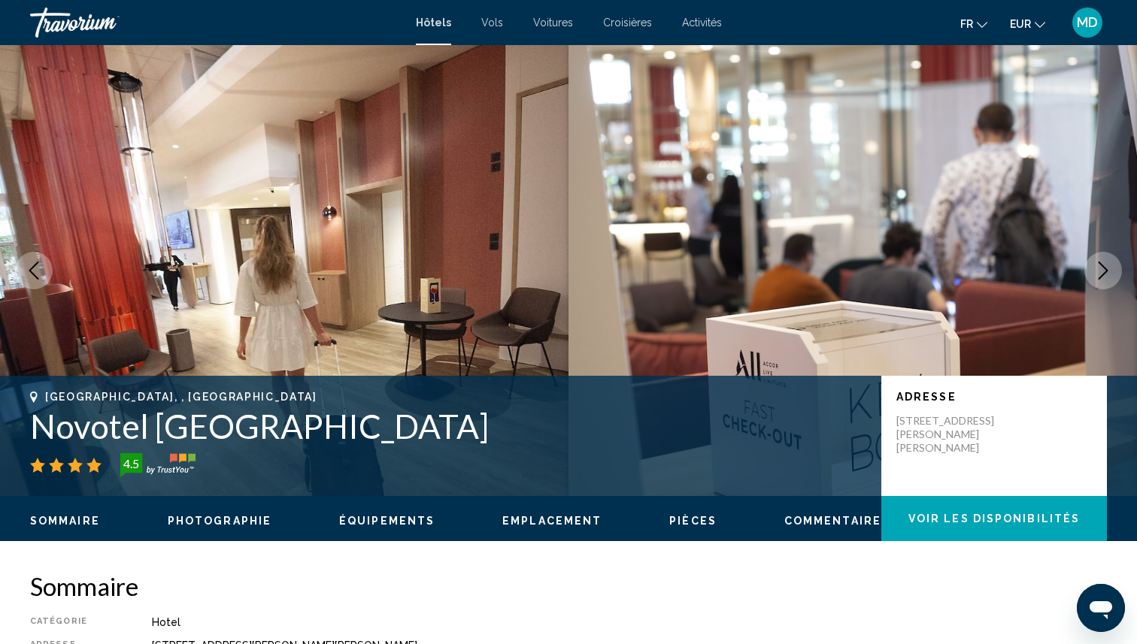
click at [1098, 265] on icon "Next image" at bounding box center [1103, 271] width 18 height 18
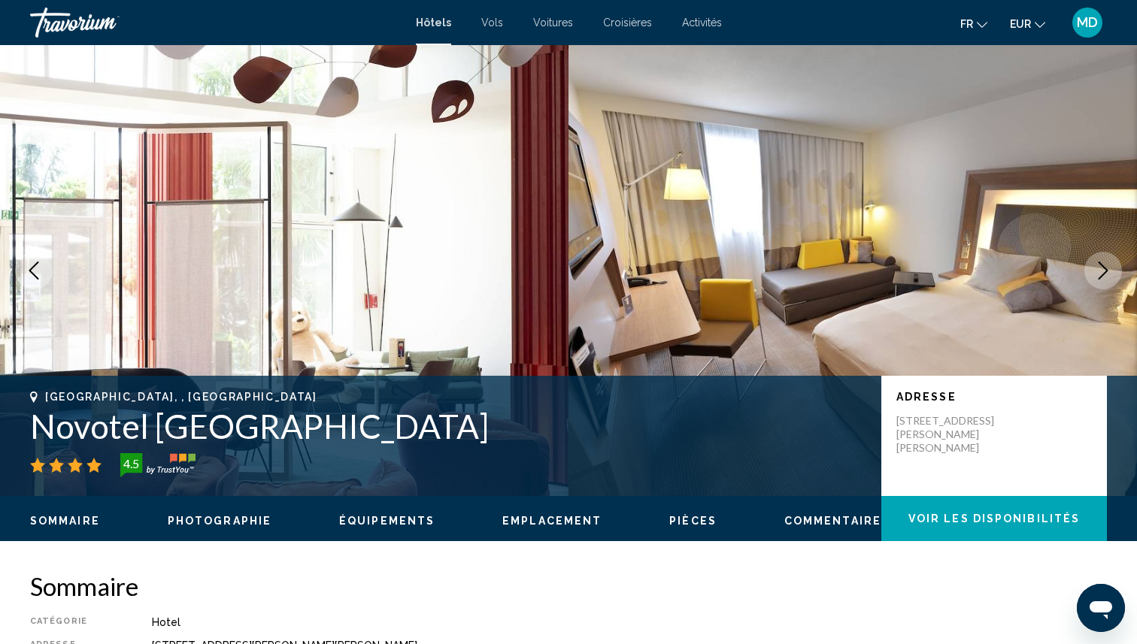
click at [1098, 265] on icon "Next image" at bounding box center [1103, 271] width 18 height 18
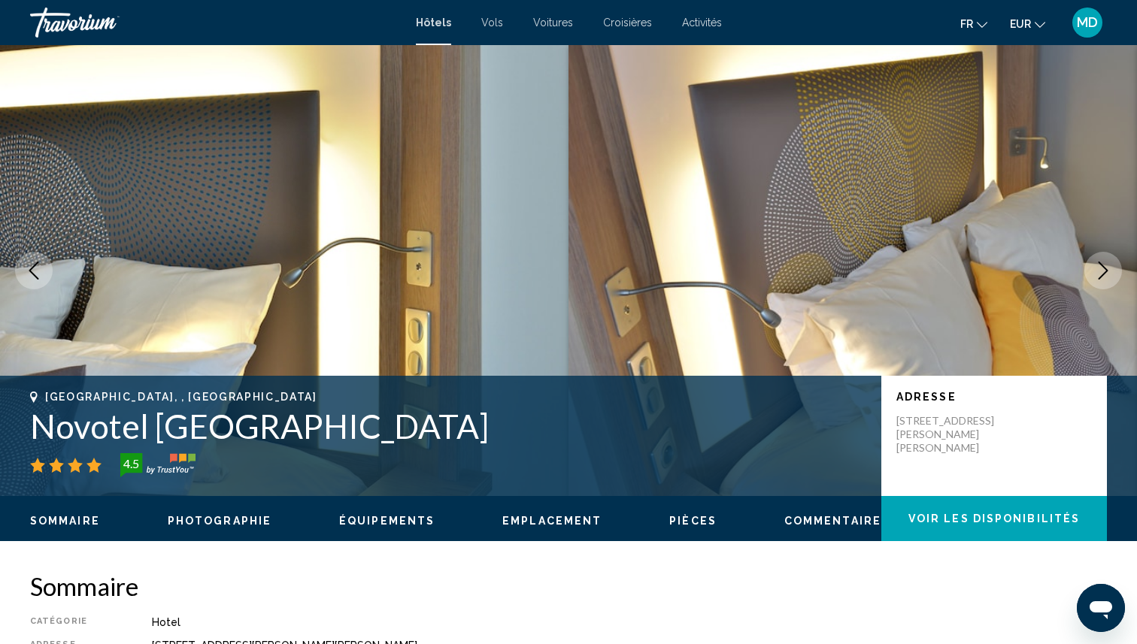
click at [1098, 265] on icon "Next image" at bounding box center [1103, 271] width 18 height 18
